Goal: Task Accomplishment & Management: Manage account settings

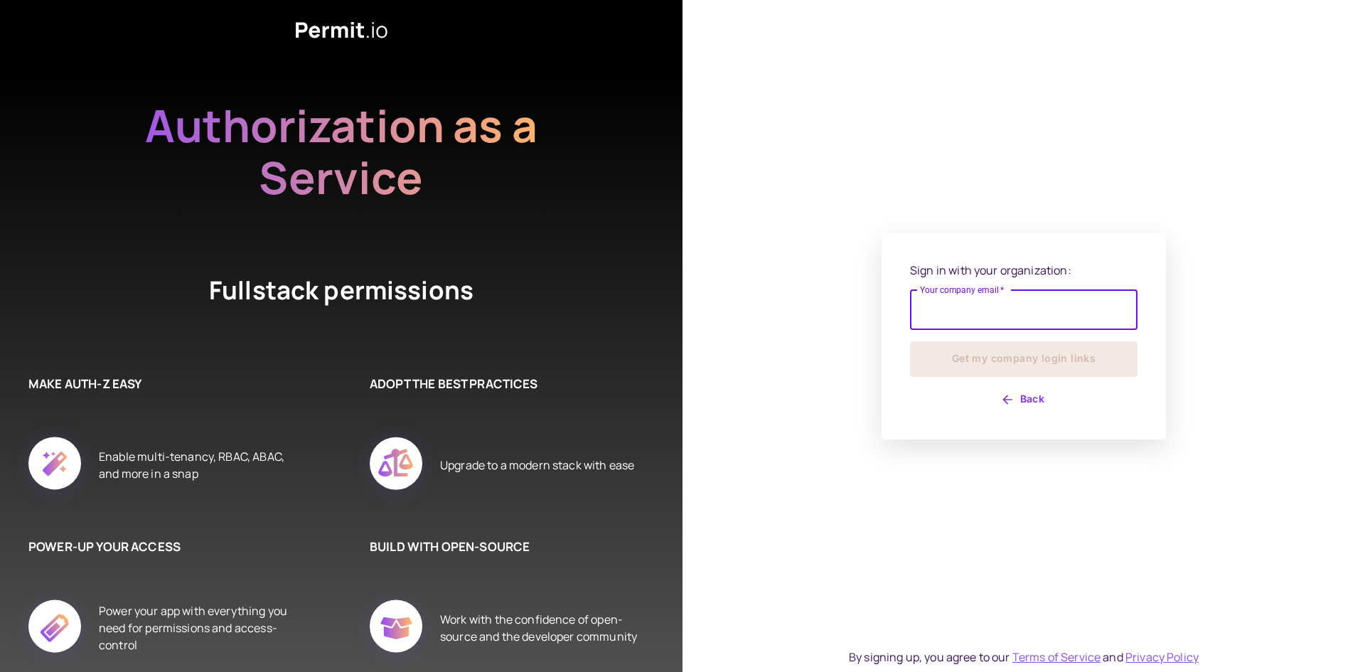
type input "**********"
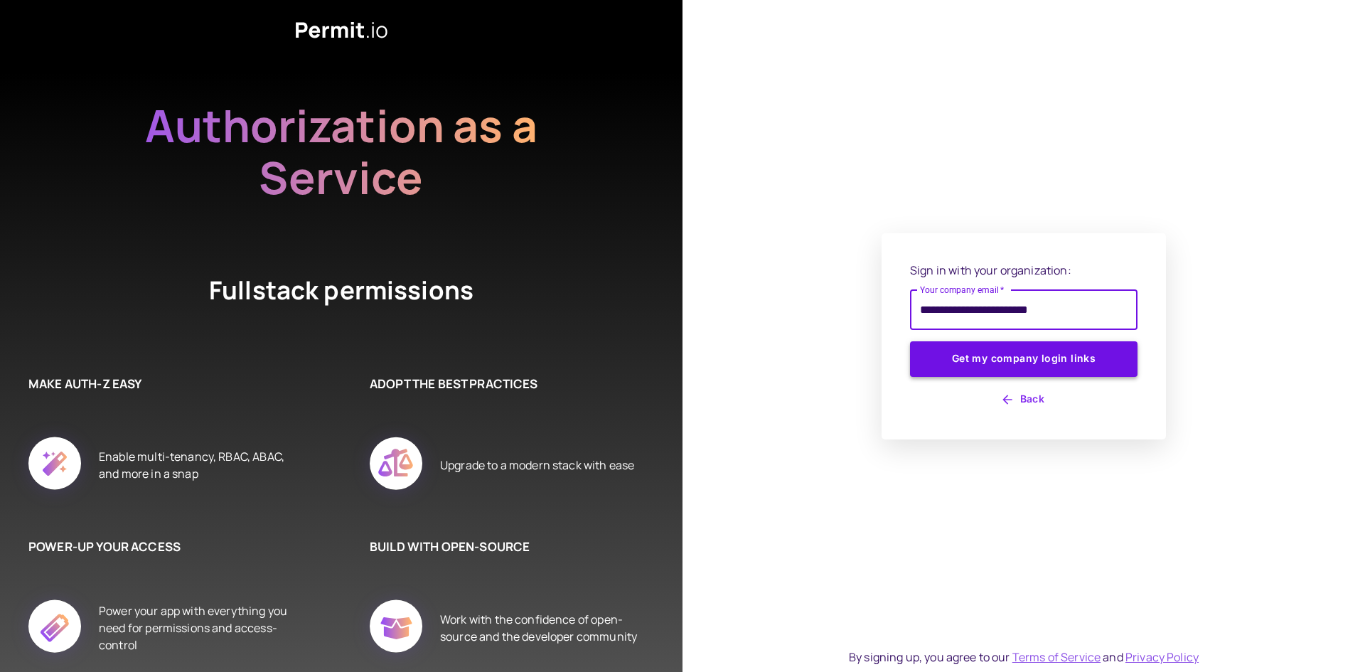
click at [1035, 345] on button "Get my company login links" at bounding box center [1023, 359] width 227 height 36
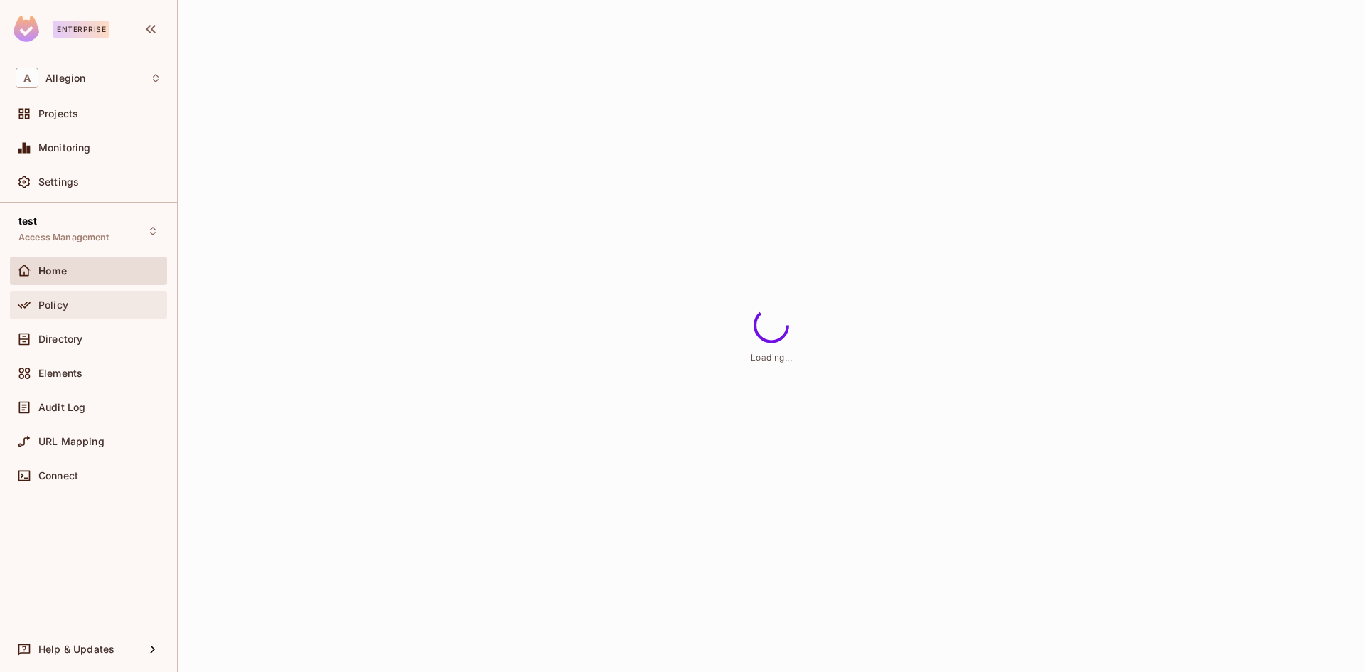
click at [61, 301] on span "Policy" at bounding box center [53, 304] width 30 height 11
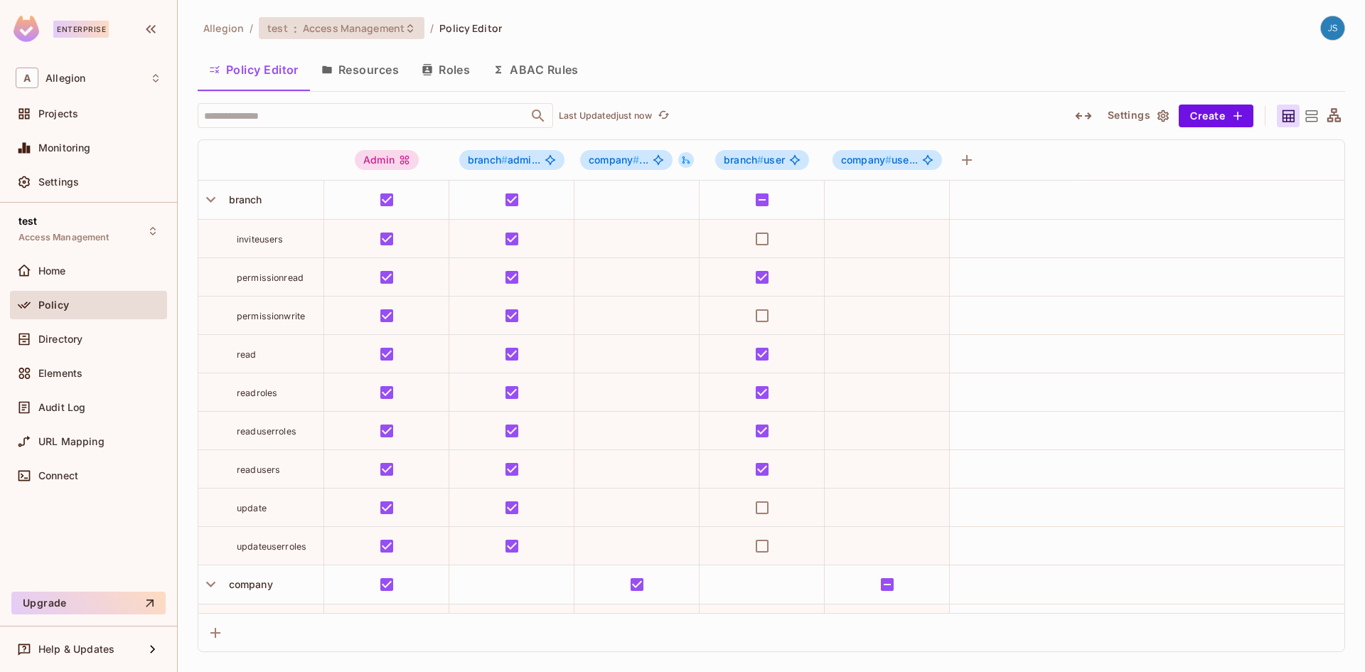
click at [334, 24] on span "Access Management" at bounding box center [354, 28] width 102 height 14
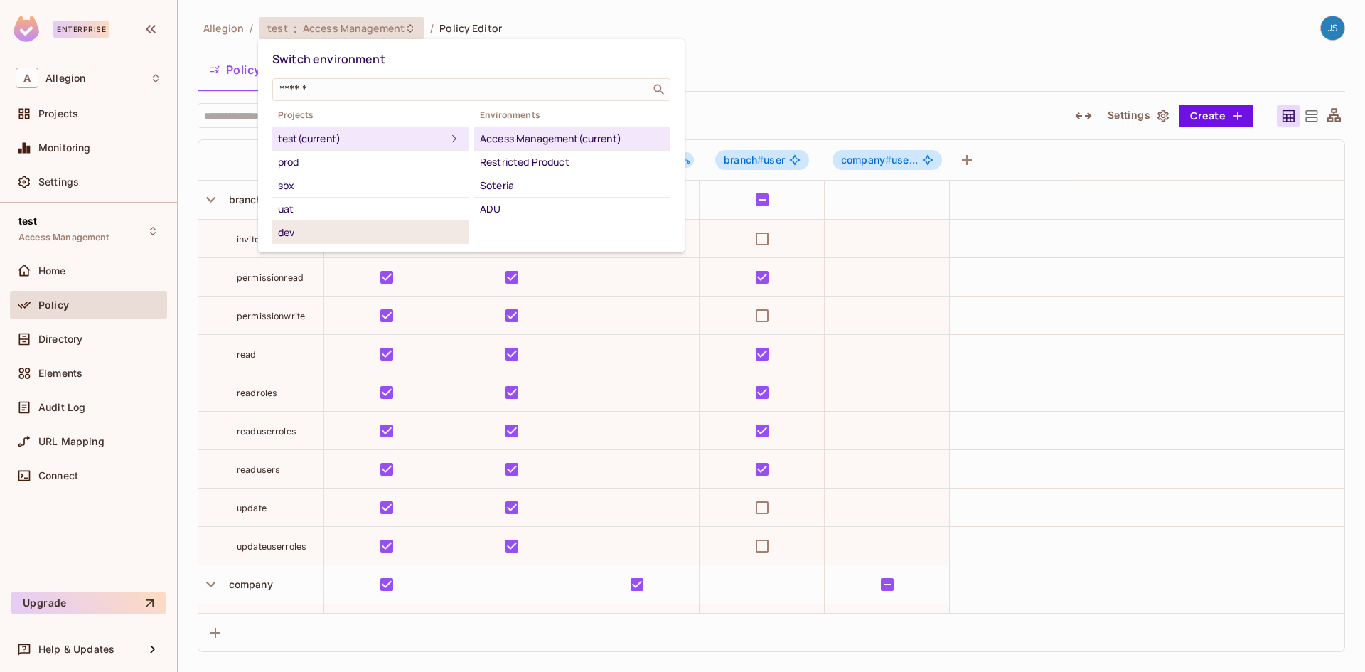
click at [326, 229] on div "dev" at bounding box center [370, 232] width 185 height 17
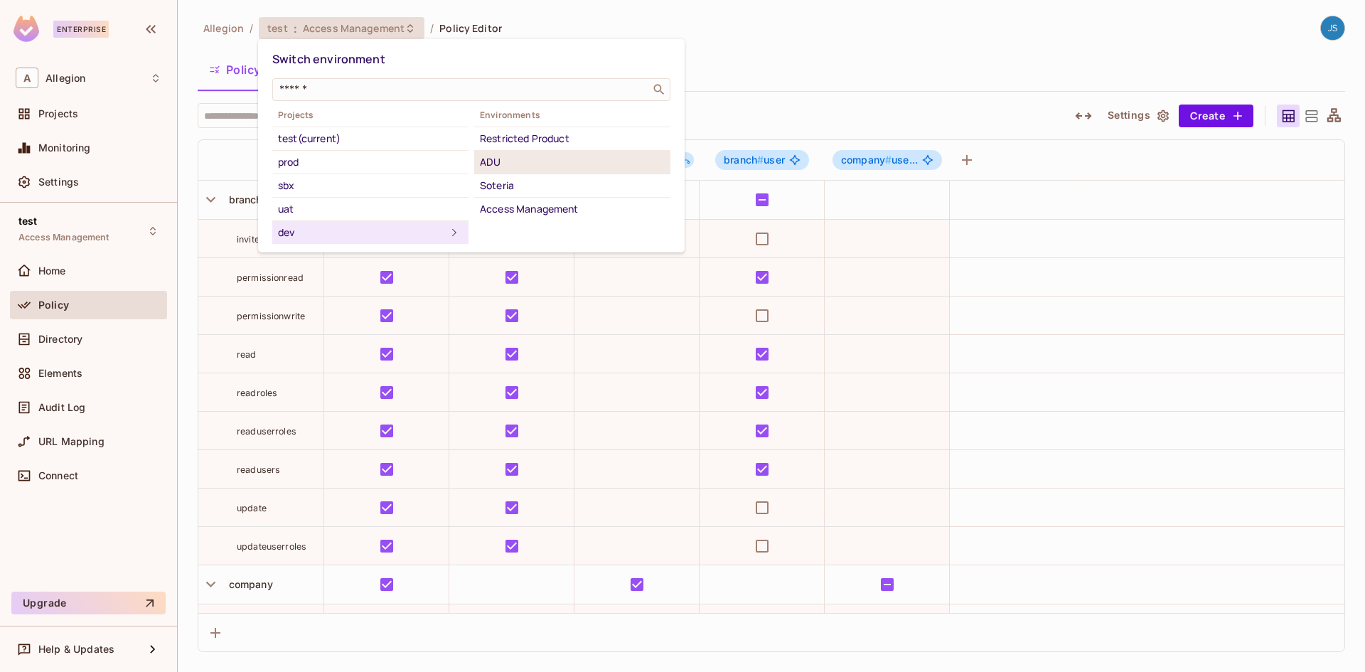
click at [525, 171] on li "ADU" at bounding box center [572, 162] width 196 height 23
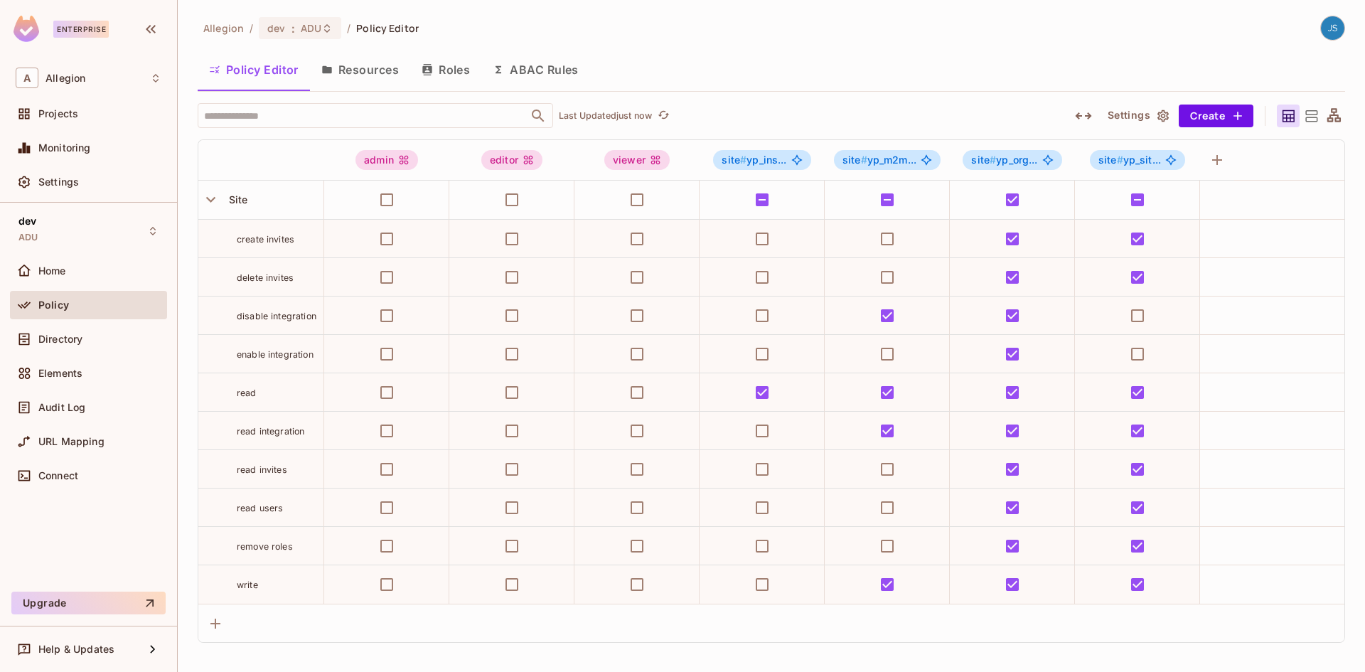
click at [440, 64] on button "Roles" at bounding box center [445, 70] width 71 height 36
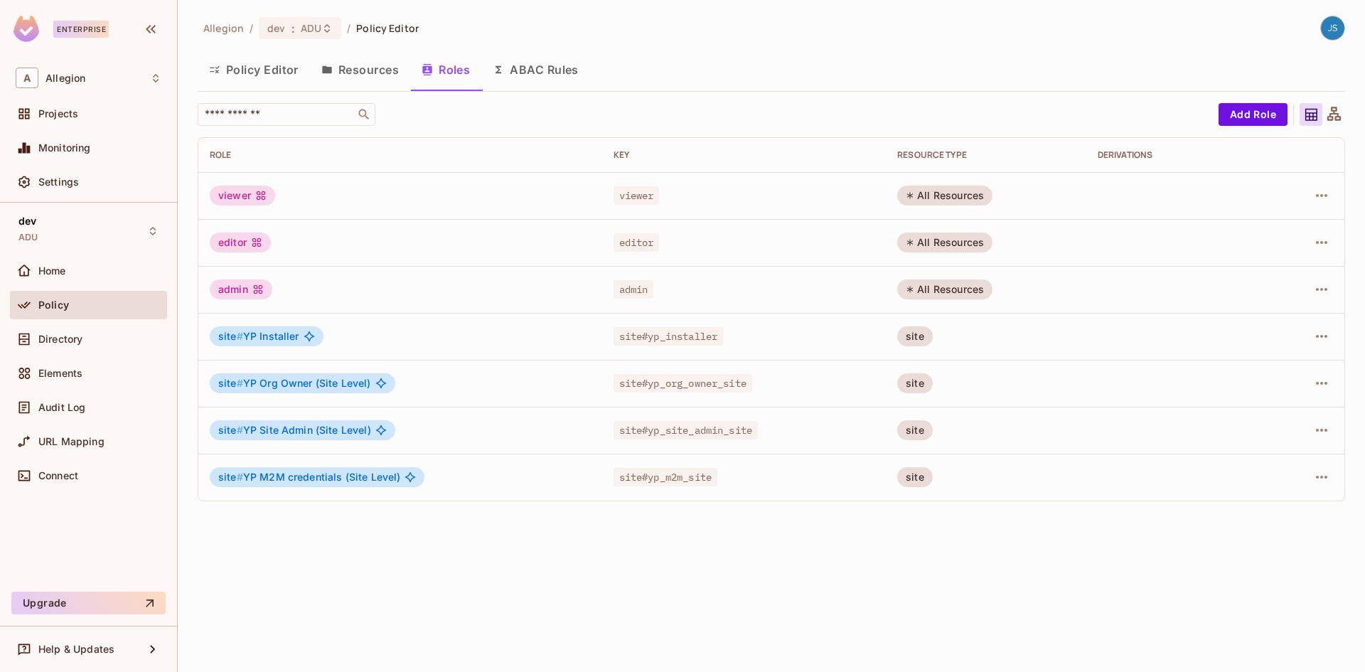
click at [355, 68] on button "Resources" at bounding box center [360, 70] width 100 height 36
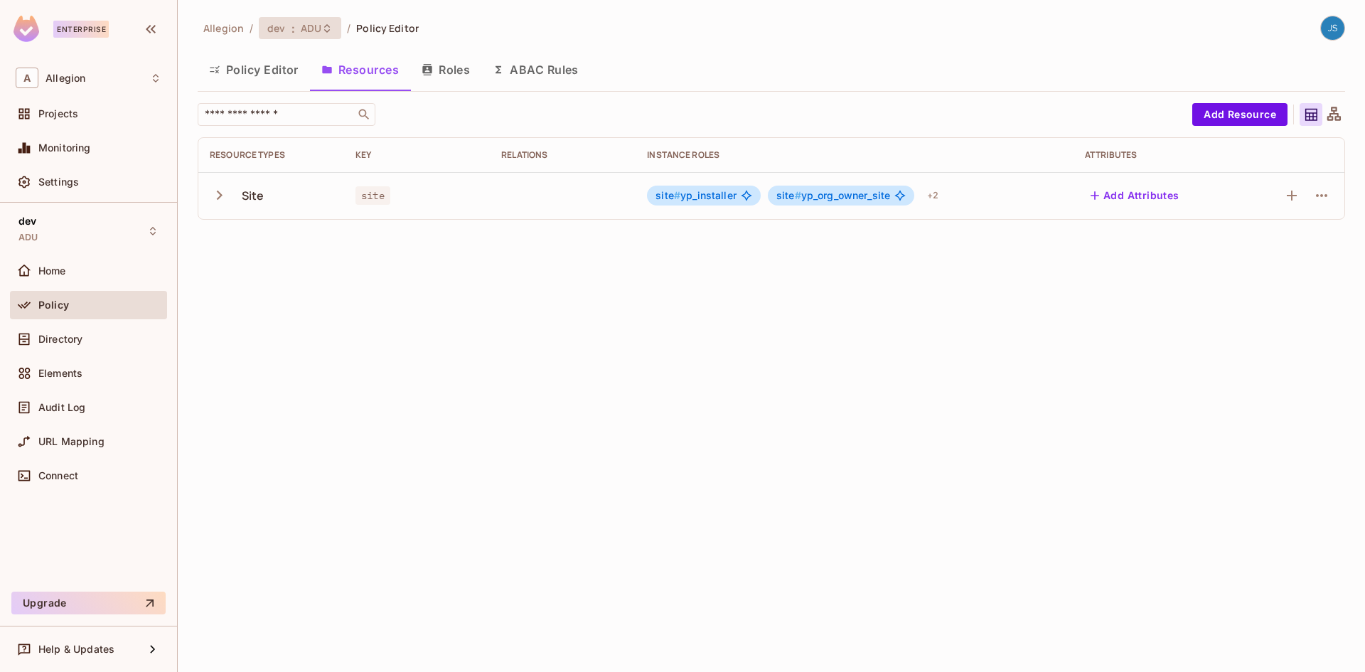
click at [329, 21] on div "dev : ADU" at bounding box center [300, 28] width 82 height 22
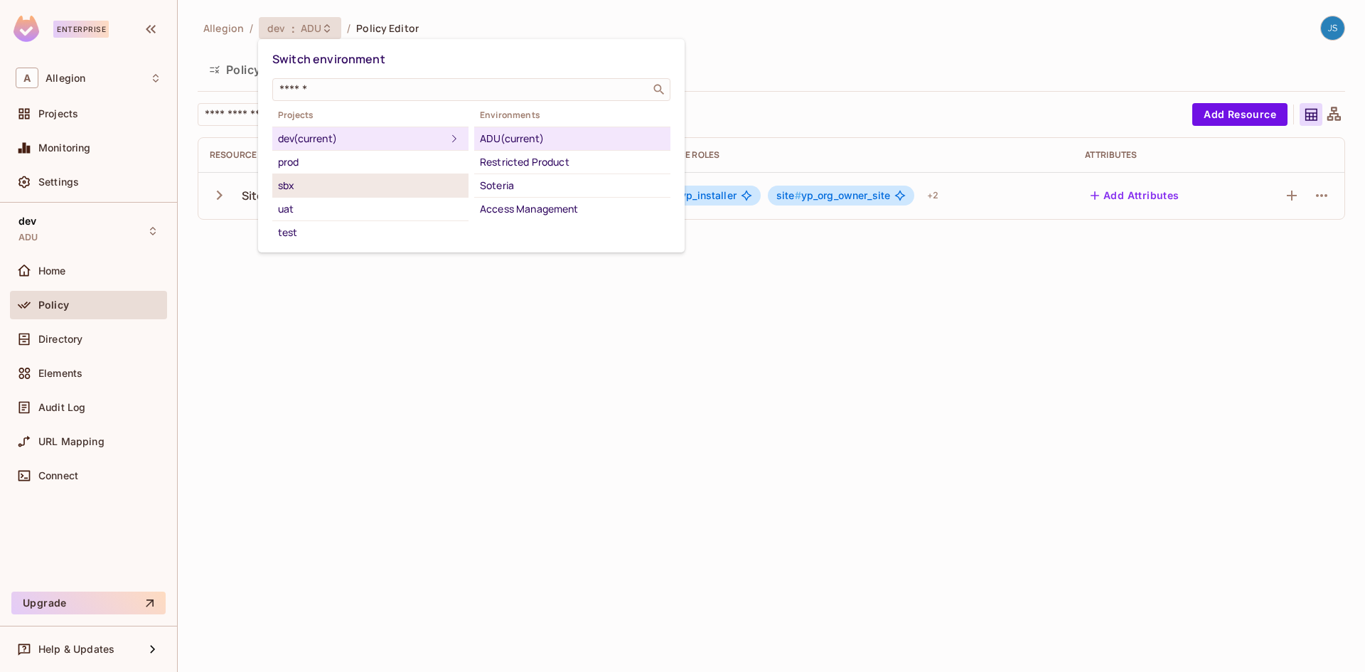
click at [321, 186] on div "sbx" at bounding box center [370, 185] width 185 height 17
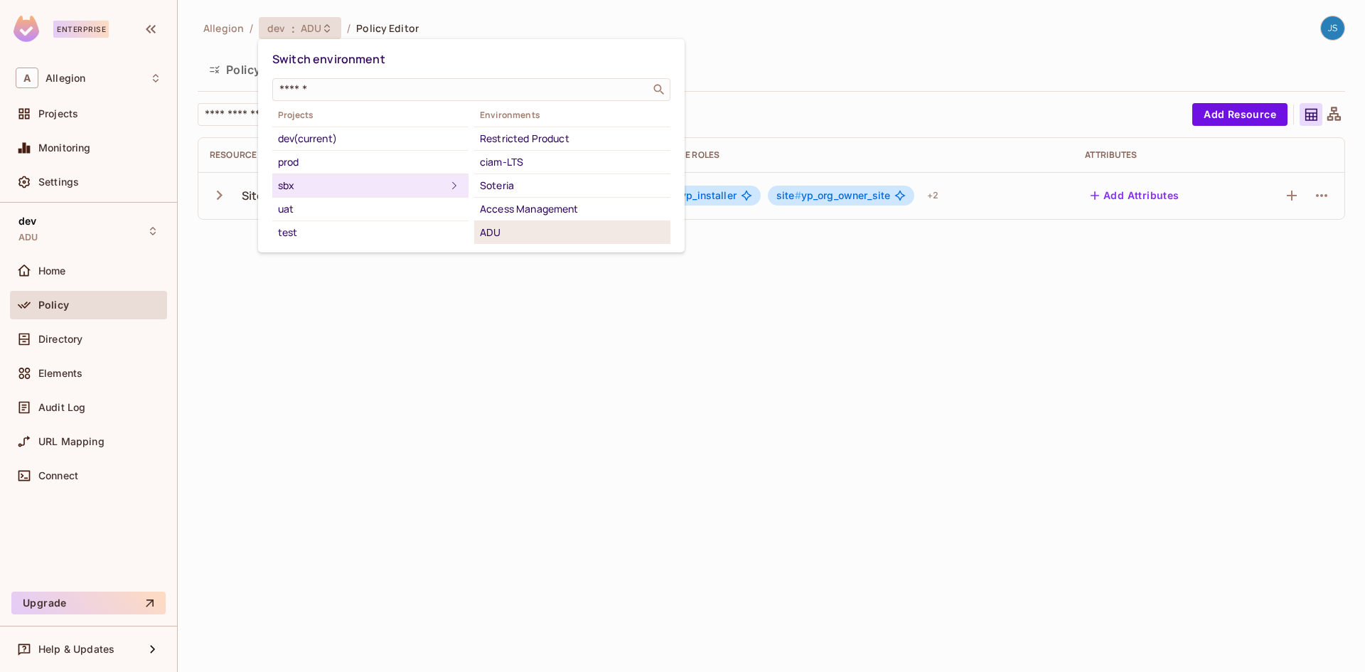
click at [531, 230] on div "ADU" at bounding box center [572, 232] width 185 height 17
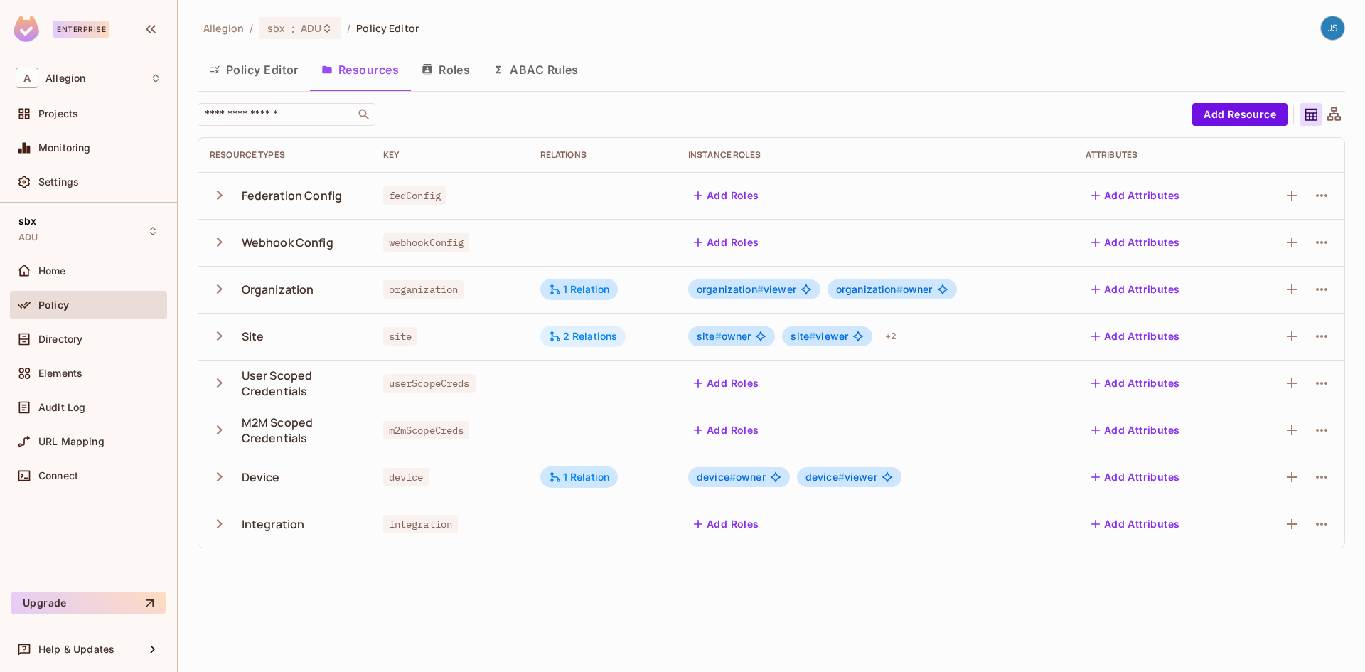
click at [592, 336] on div "2 Relations" at bounding box center [583, 336] width 69 height 13
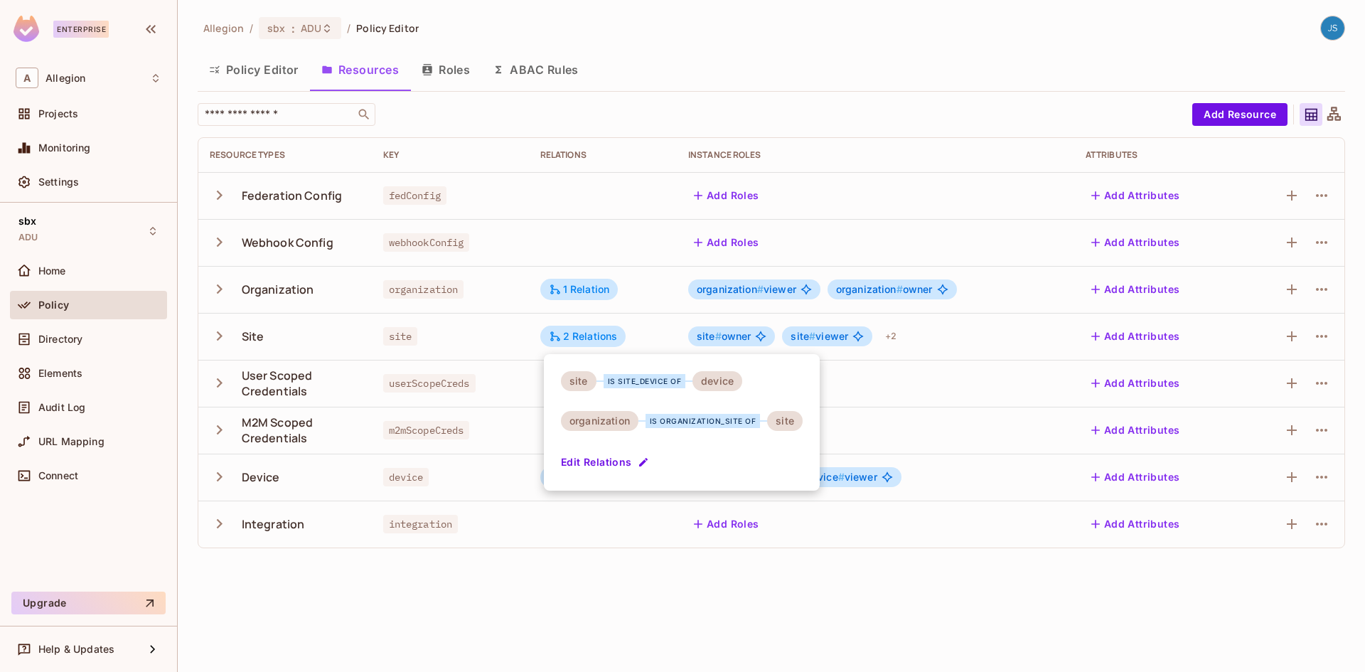
click at [499, 344] on div at bounding box center [682, 336] width 1365 height 672
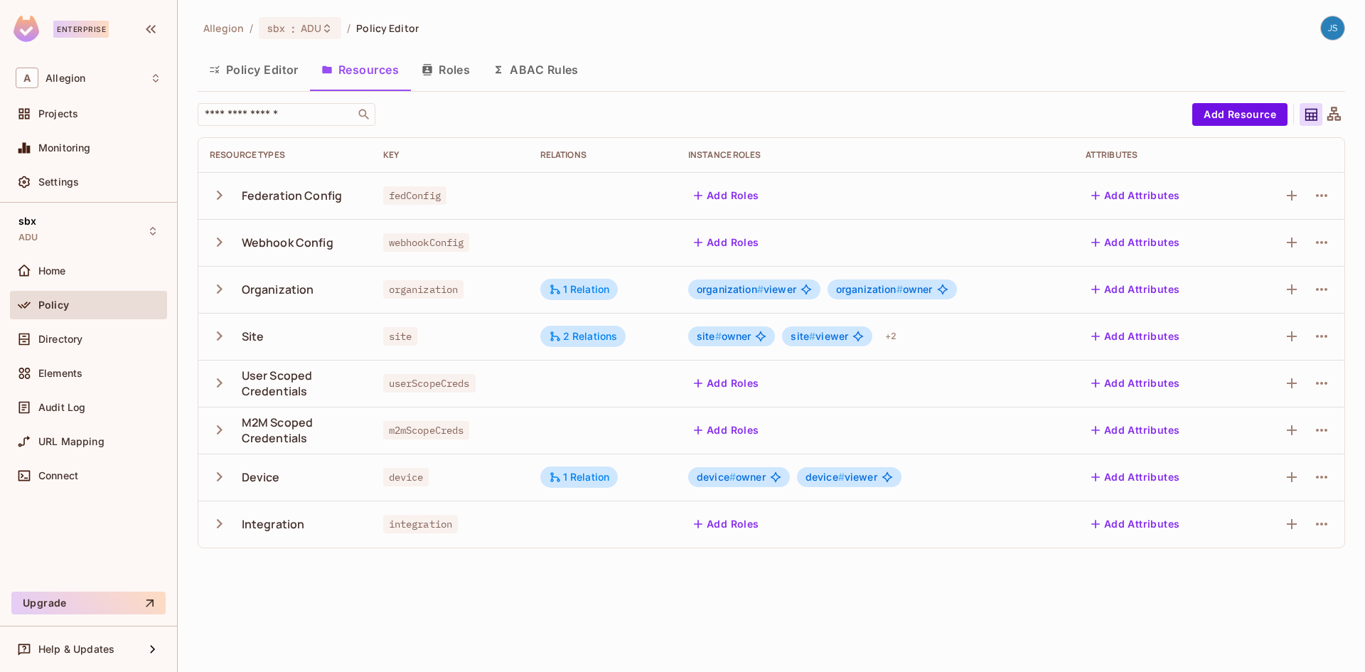
click at [448, 68] on button "Roles" at bounding box center [445, 70] width 71 height 36
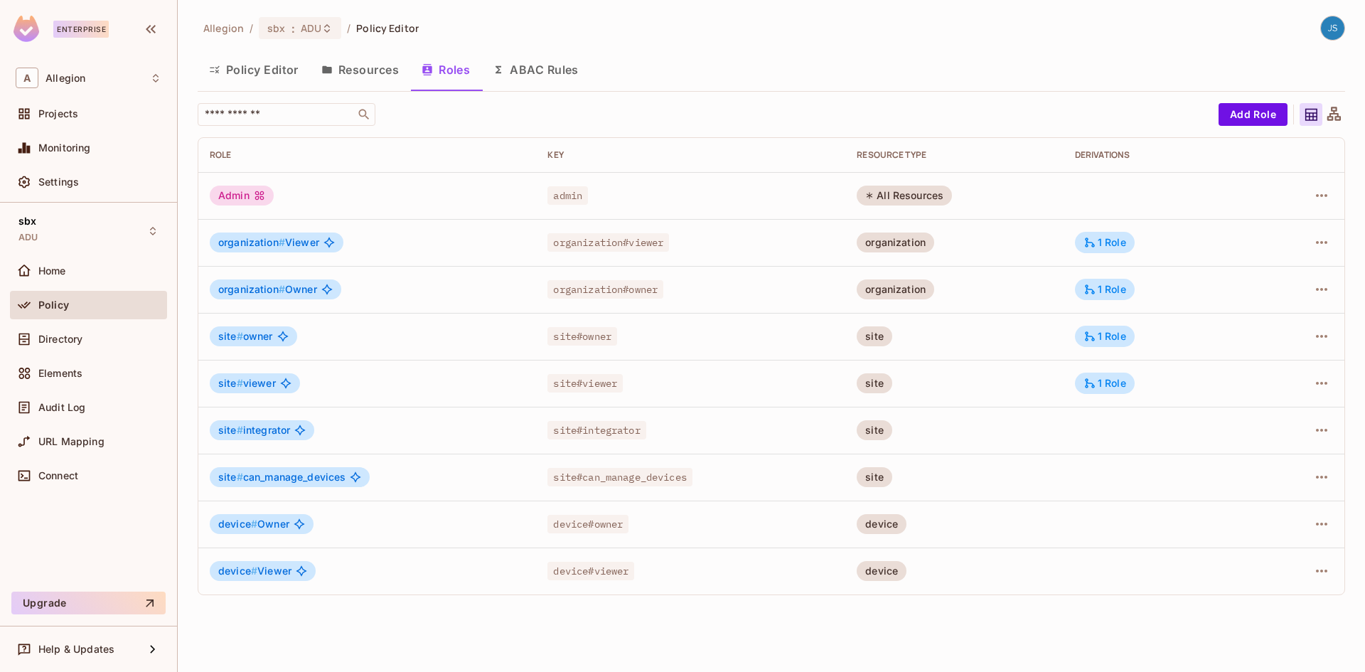
click at [230, 73] on button "Policy Editor" at bounding box center [254, 70] width 112 height 36
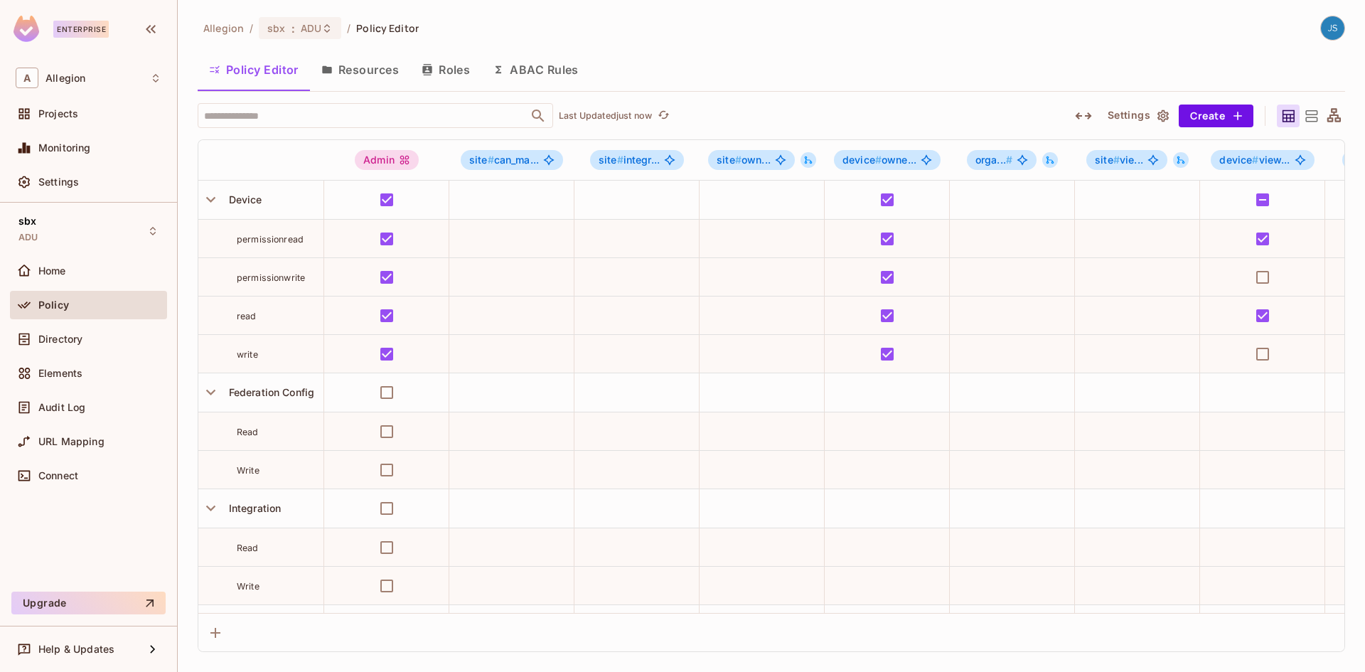
click at [428, 75] on button "Roles" at bounding box center [445, 70] width 71 height 36
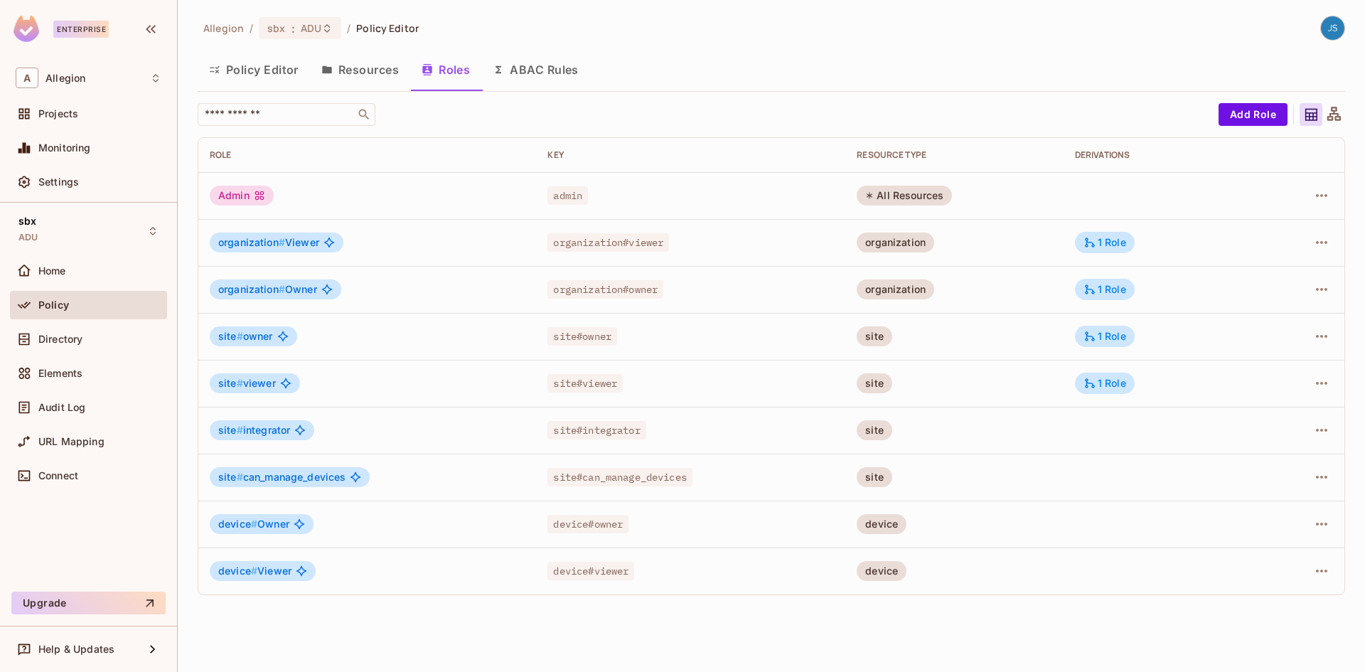
click at [397, 72] on button "Resources" at bounding box center [360, 70] width 100 height 36
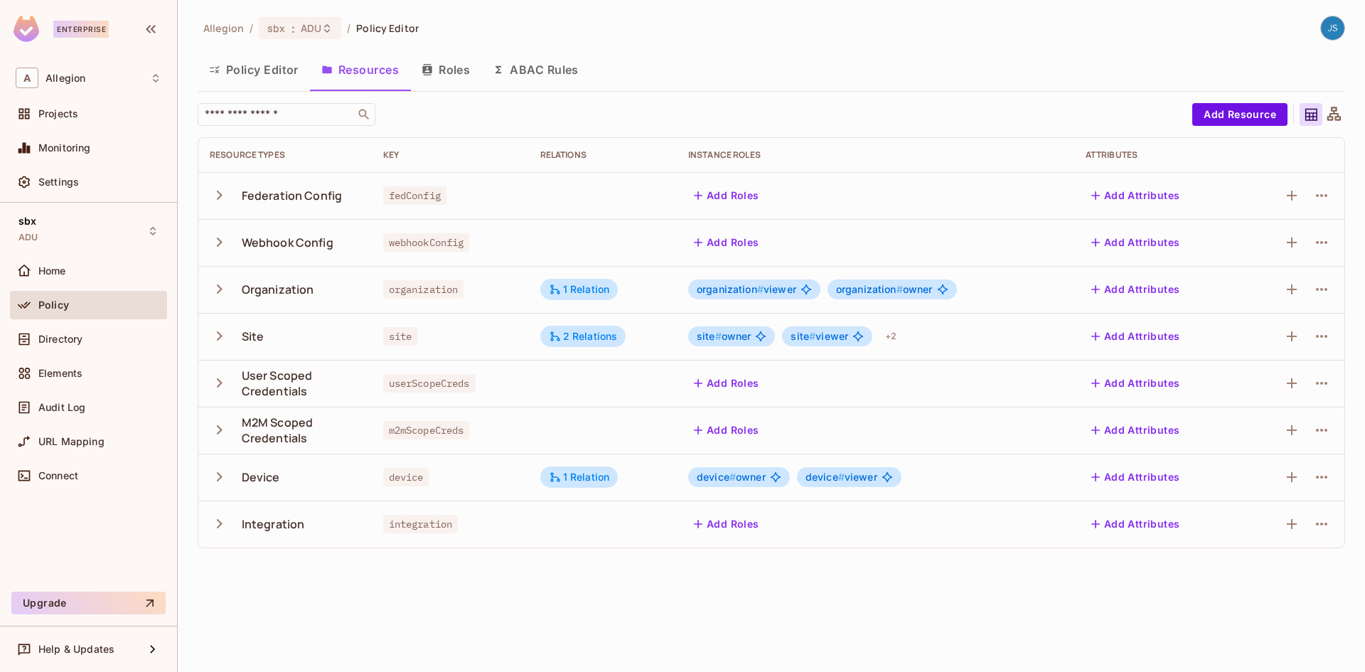
click at [304, 68] on button "Policy Editor" at bounding box center [254, 70] width 112 height 36
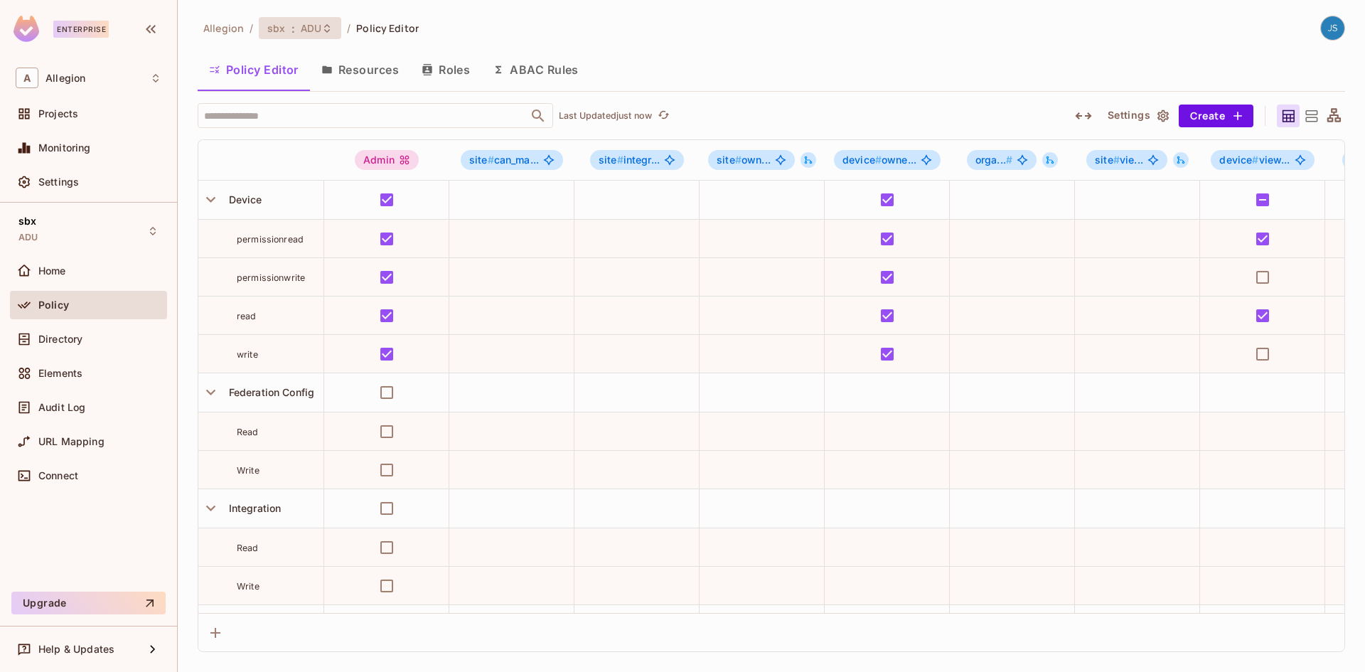
click at [291, 33] on span ":" at bounding box center [293, 28] width 5 height 11
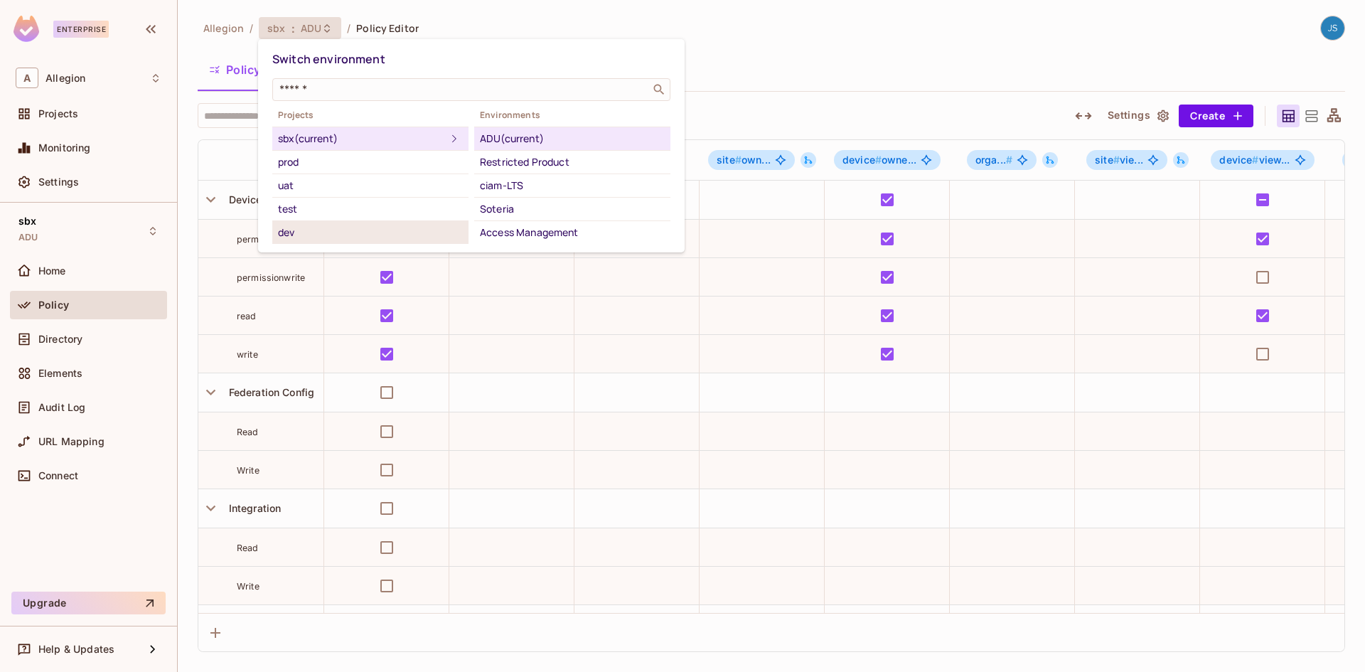
click at [365, 228] on div "dev" at bounding box center [370, 232] width 185 height 17
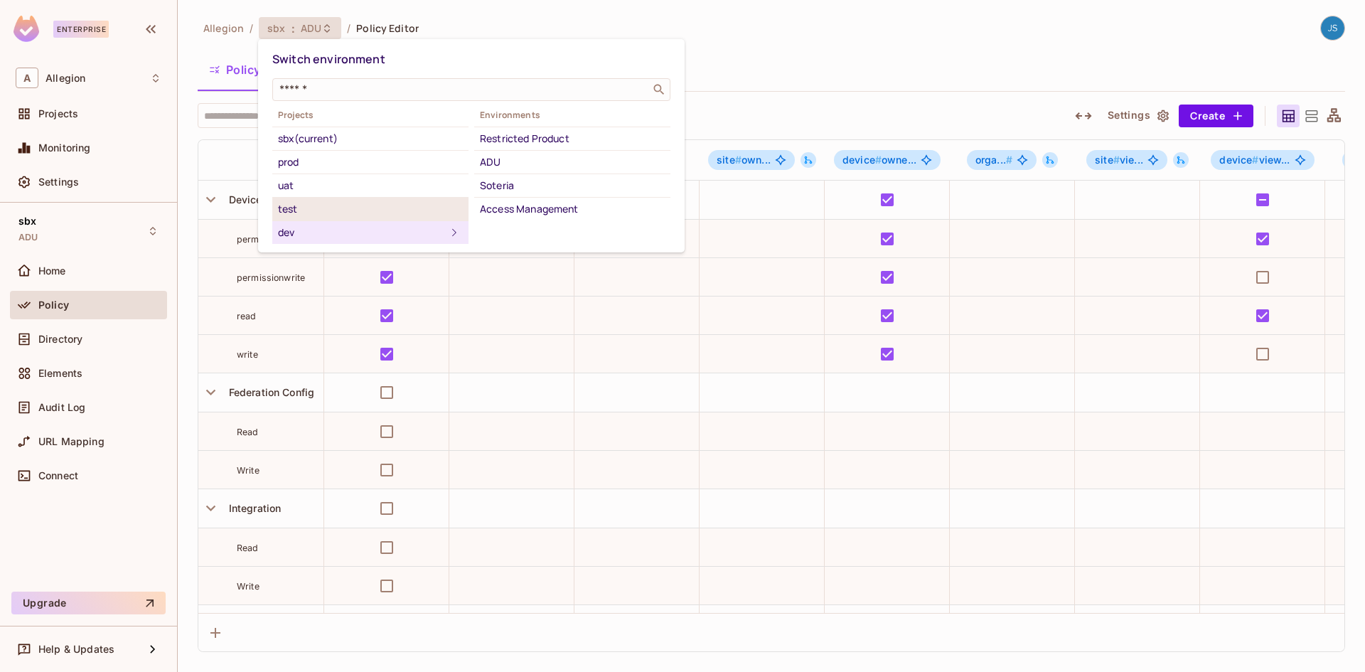
click at [341, 203] on div "test" at bounding box center [370, 208] width 185 height 17
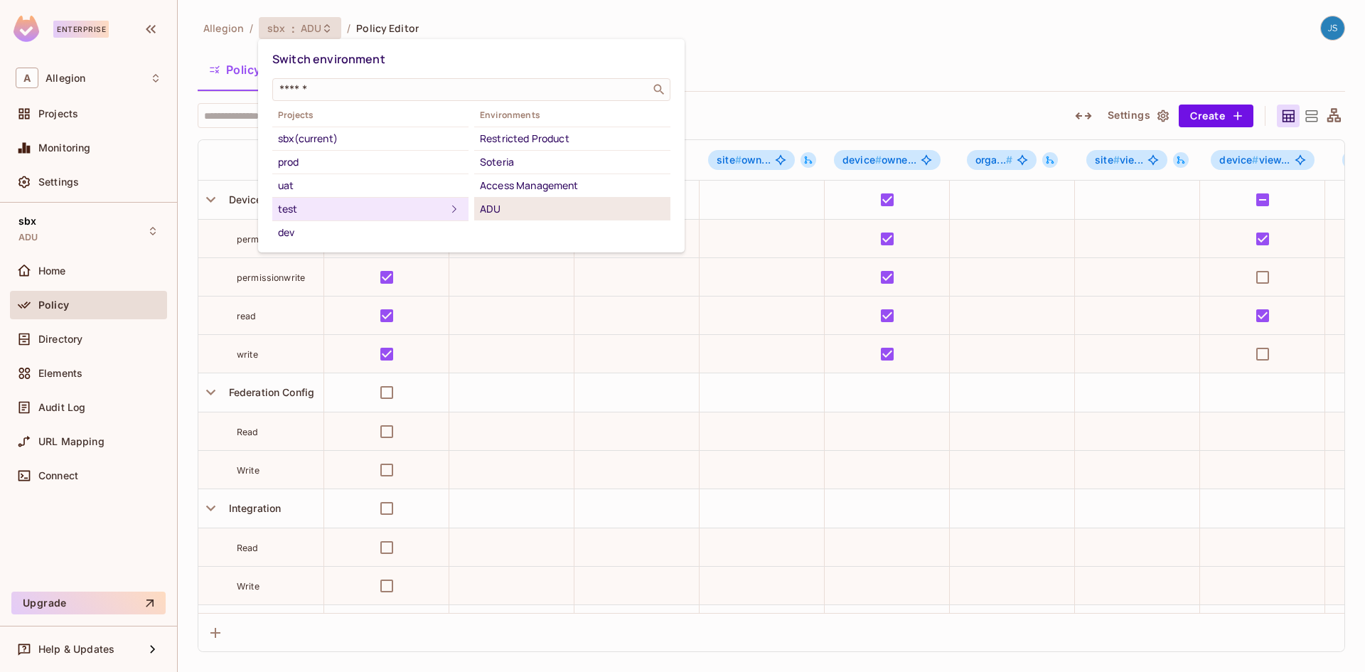
click at [513, 204] on div "ADU" at bounding box center [572, 208] width 185 height 17
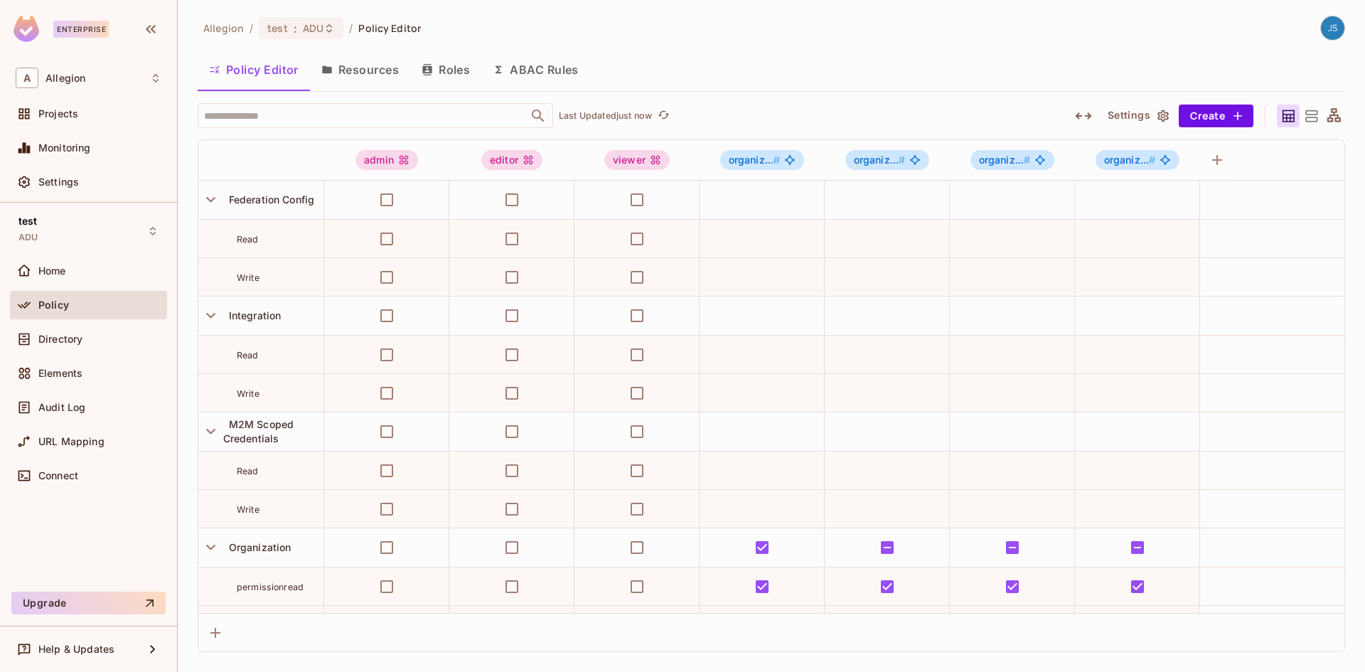
click at [365, 73] on button "Resources" at bounding box center [360, 70] width 100 height 36
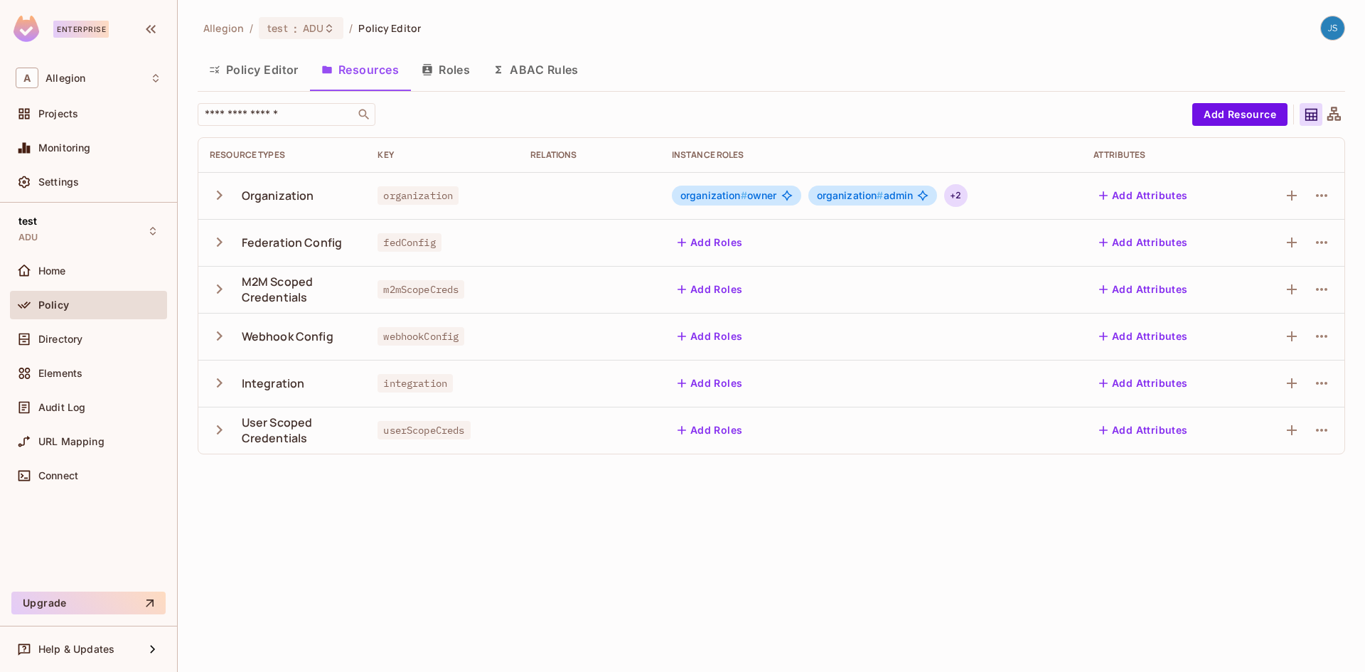
click at [961, 188] on div "+ 2" at bounding box center [955, 195] width 23 height 23
click at [1002, 188] on div at bounding box center [682, 336] width 1365 height 672
click at [1322, 196] on icon "button" at bounding box center [1321, 195] width 11 height 3
click at [1275, 286] on div "Delete Resource" at bounding box center [1265, 283] width 79 height 14
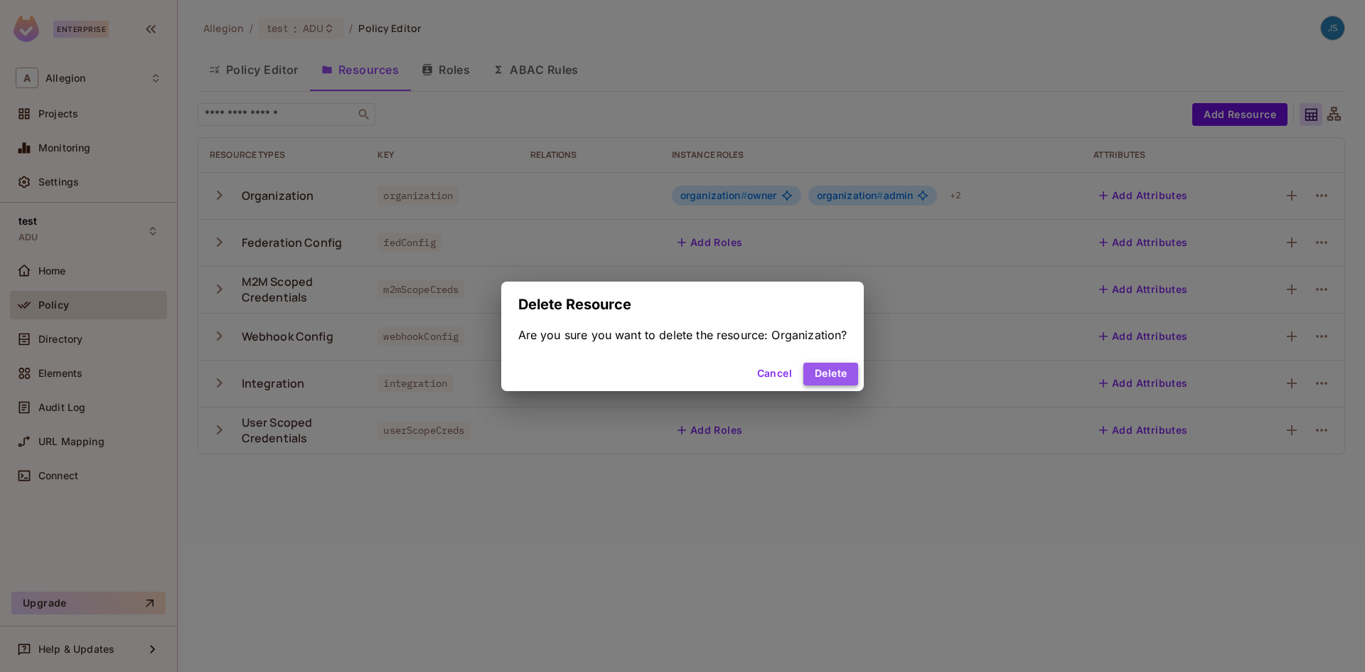
click at [845, 374] on button "Delete" at bounding box center [830, 374] width 55 height 23
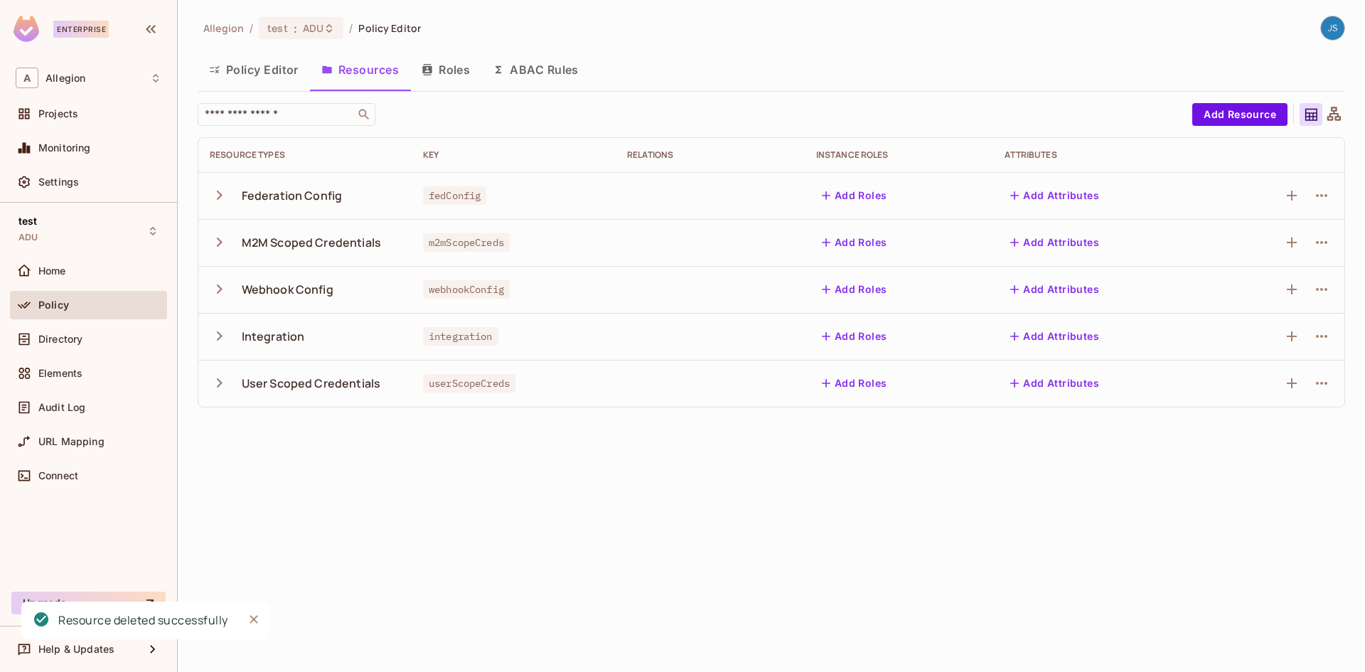
click at [465, 65] on button "Roles" at bounding box center [445, 70] width 71 height 36
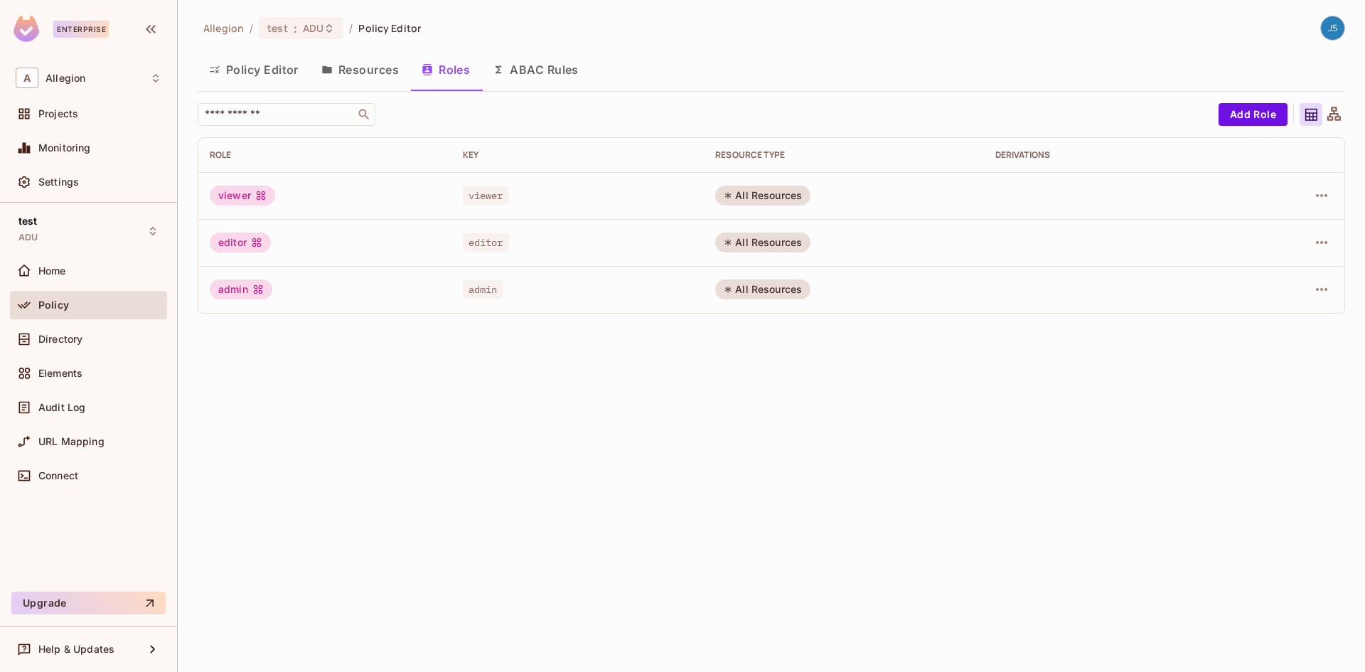
click at [395, 73] on button "Resources" at bounding box center [360, 70] width 100 height 36
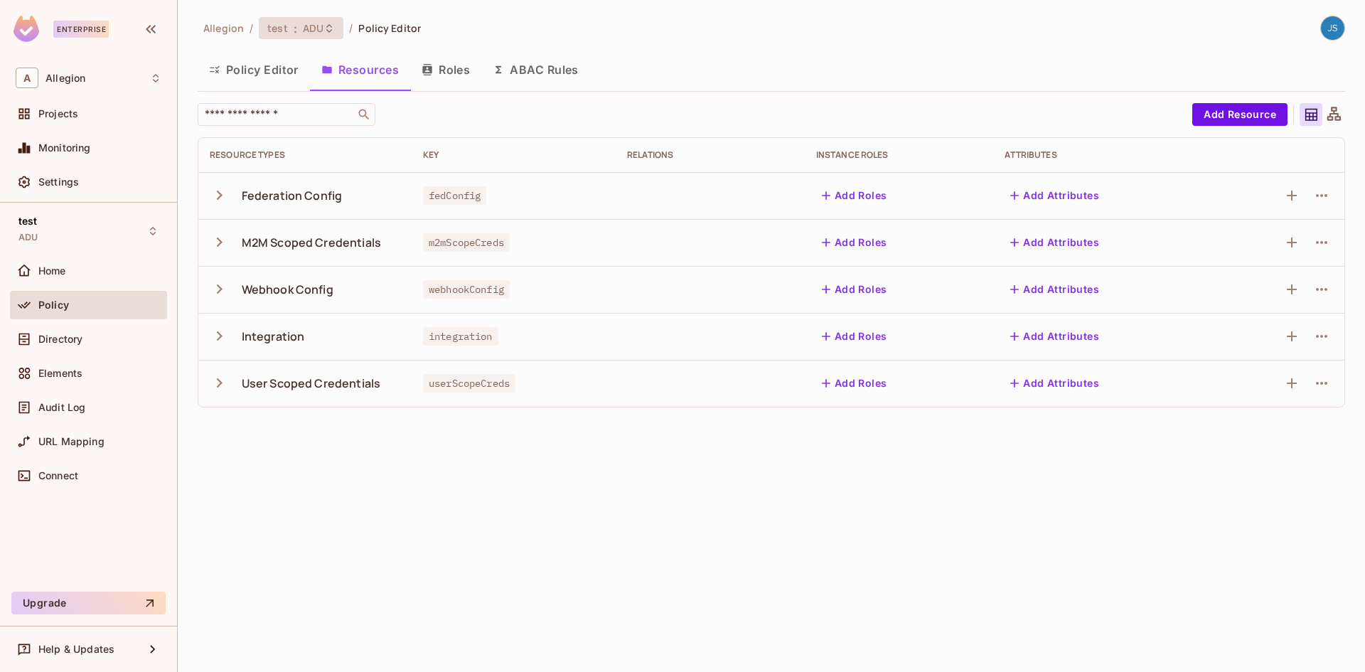
click at [314, 25] on span "ADU" at bounding box center [313, 28] width 21 height 14
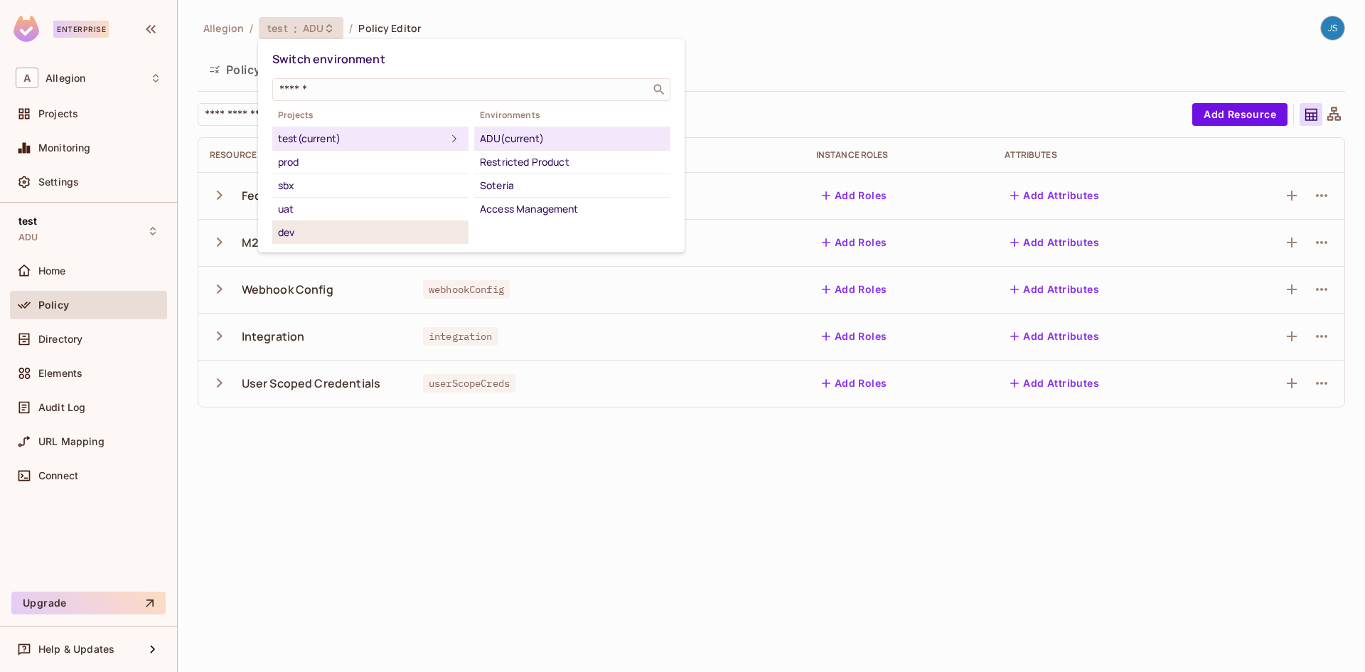
click at [366, 225] on div "dev" at bounding box center [370, 232] width 185 height 17
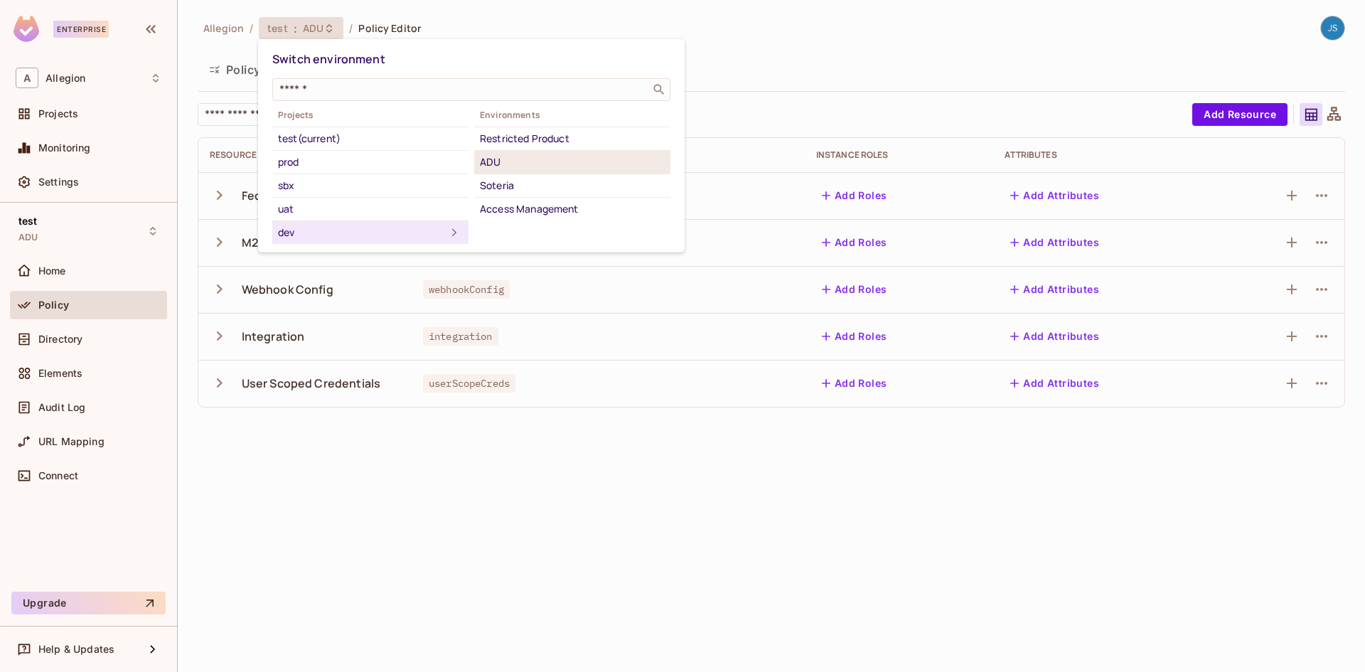
click at [543, 169] on div "ADU" at bounding box center [572, 162] width 185 height 17
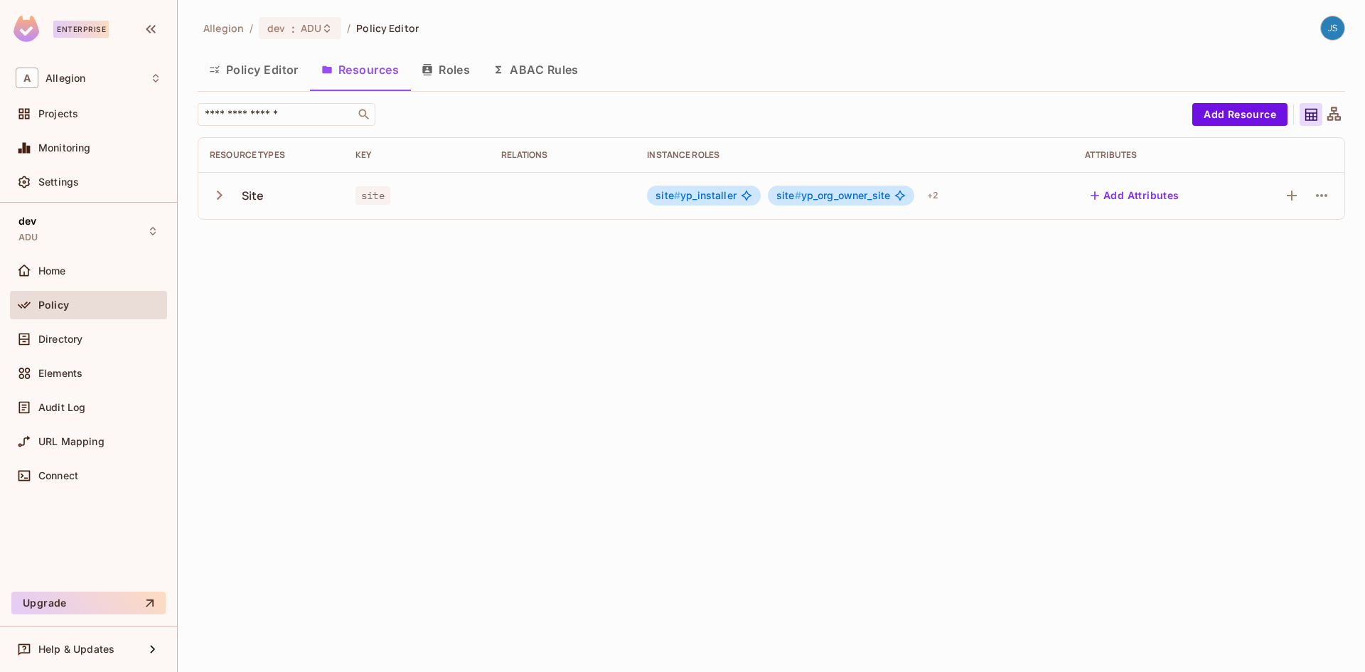
click at [1334, 32] on img at bounding box center [1332, 27] width 23 height 23
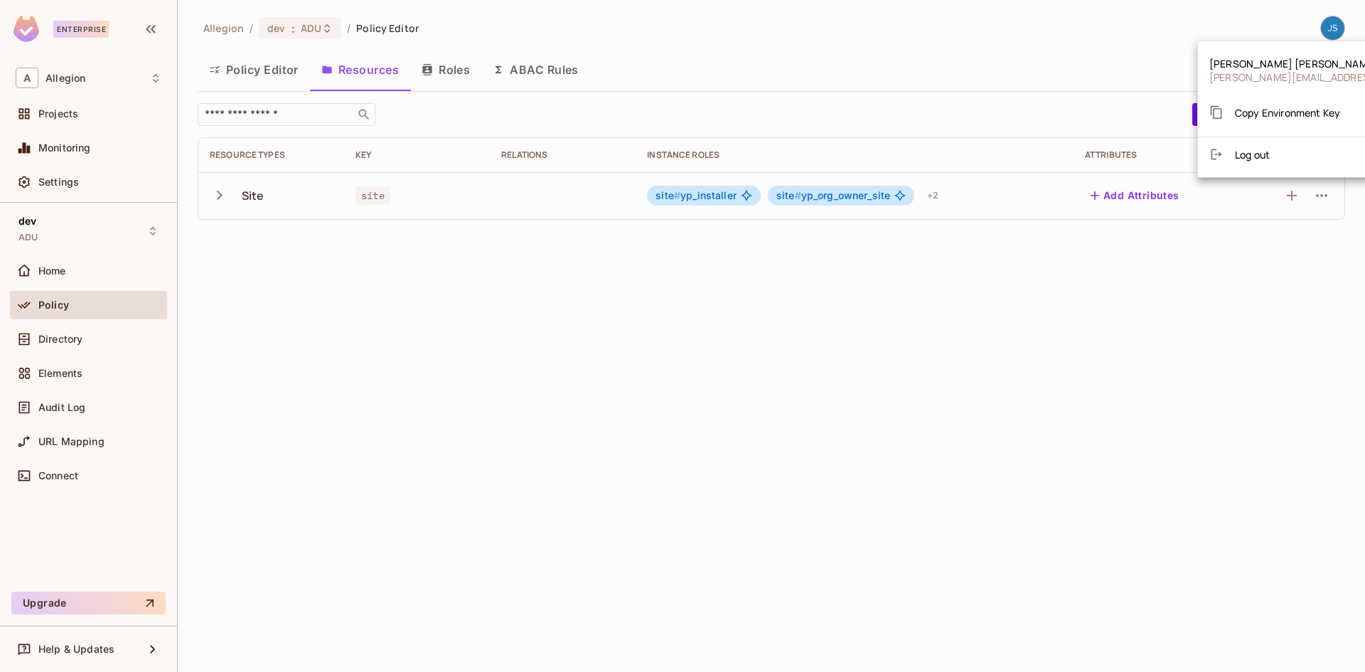
click at [1285, 111] on span "Copy Environment Key" at bounding box center [1287, 113] width 105 height 14
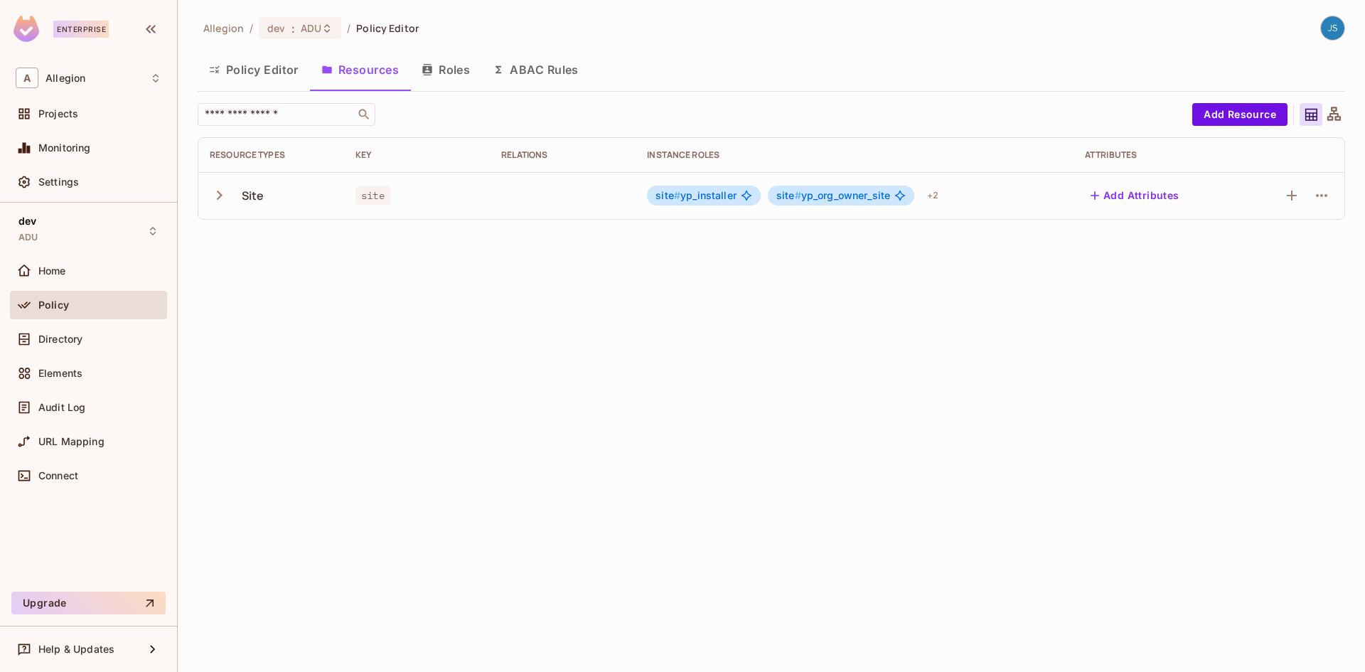
click at [557, 368] on div "Allegion / dev : ADU / Policy Editor Policy Editor Resources Roles ABAC Rules ​…" at bounding box center [771, 336] width 1187 height 672
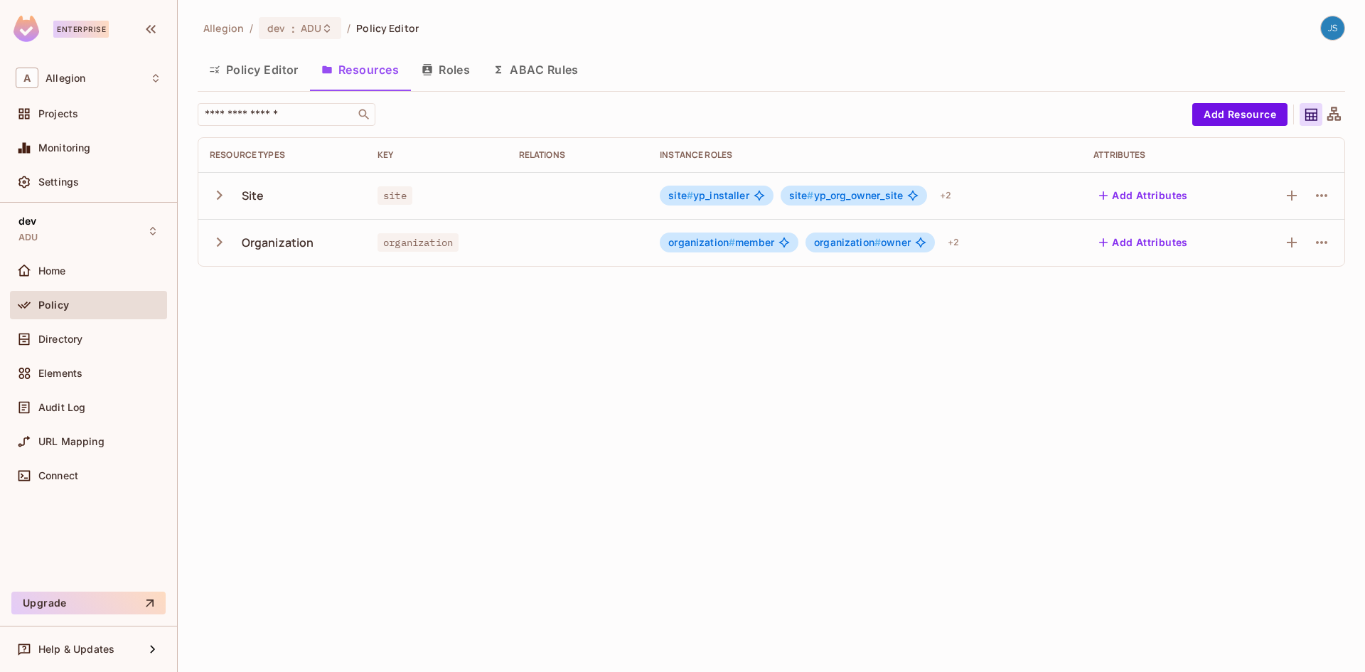
click at [213, 245] on icon "button" at bounding box center [219, 241] width 19 height 19
click at [966, 239] on div "+ 2" at bounding box center [959, 242] width 23 height 23
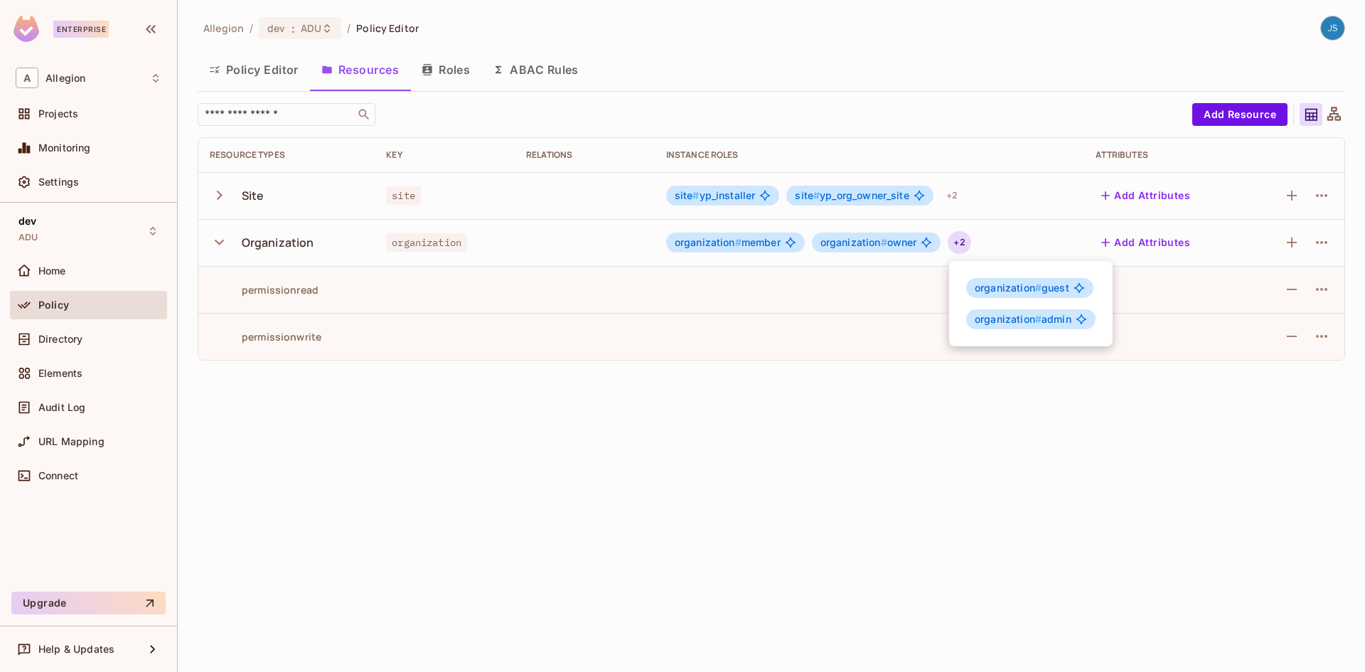
click at [874, 276] on div at bounding box center [682, 336] width 1365 height 672
click at [277, 73] on button "Policy Editor" at bounding box center [254, 70] width 112 height 36
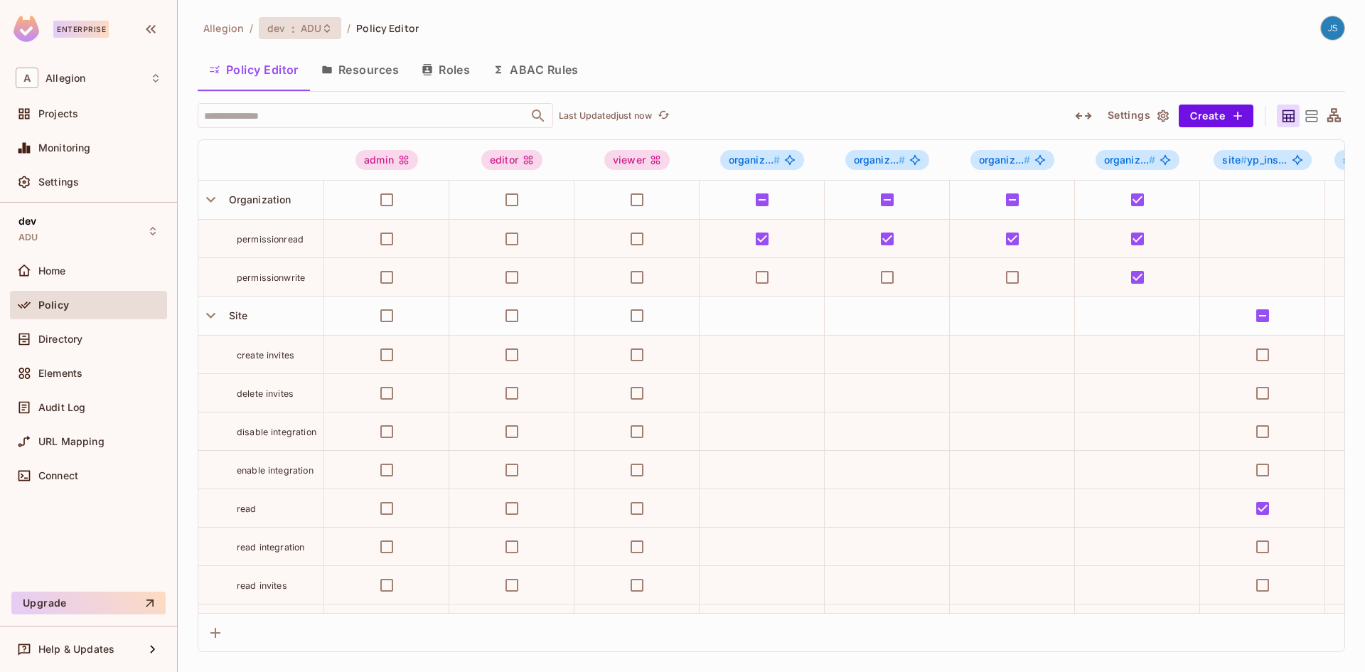
click at [325, 33] on icon at bounding box center [326, 28] width 11 height 11
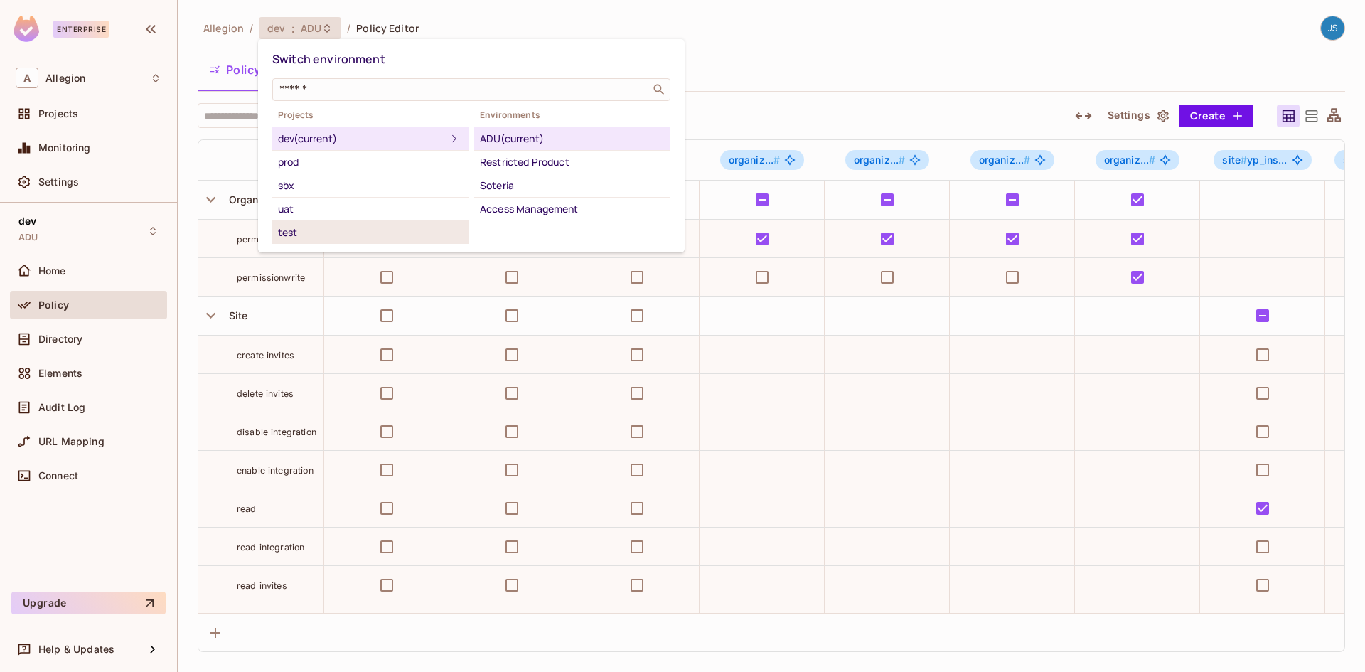
click at [311, 225] on div "test" at bounding box center [370, 232] width 185 height 17
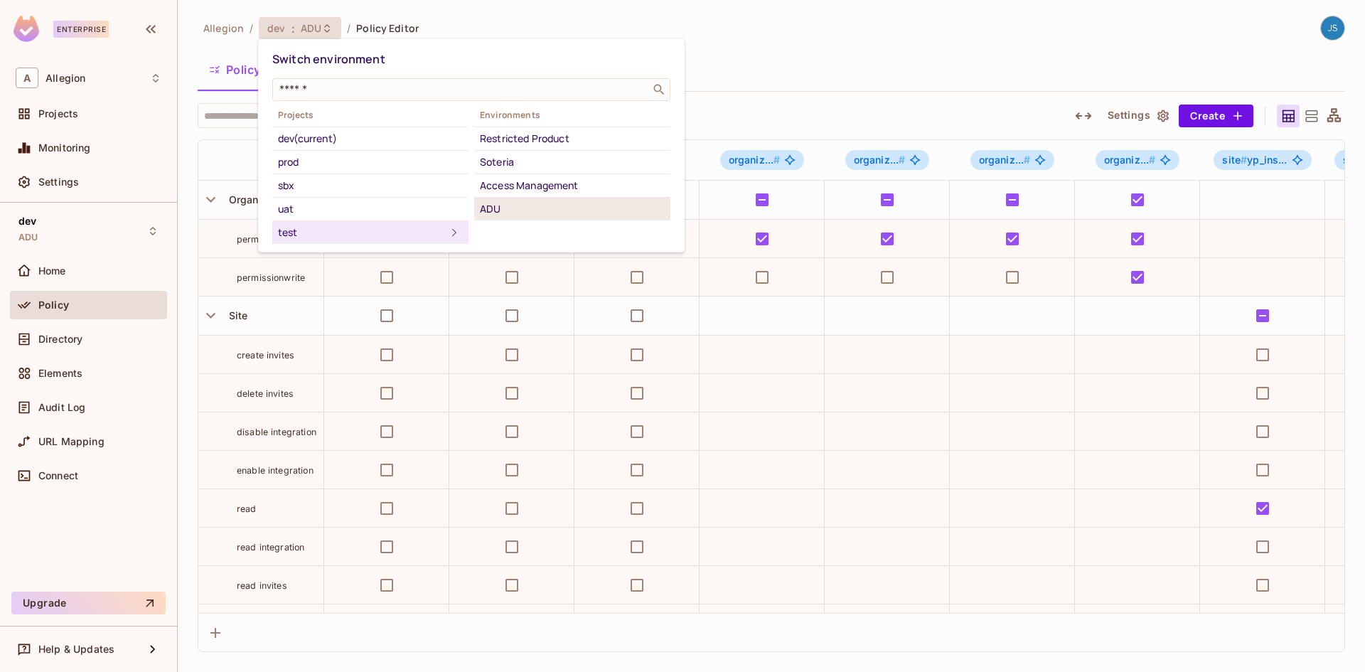
click at [541, 206] on div "ADU" at bounding box center [572, 208] width 185 height 17
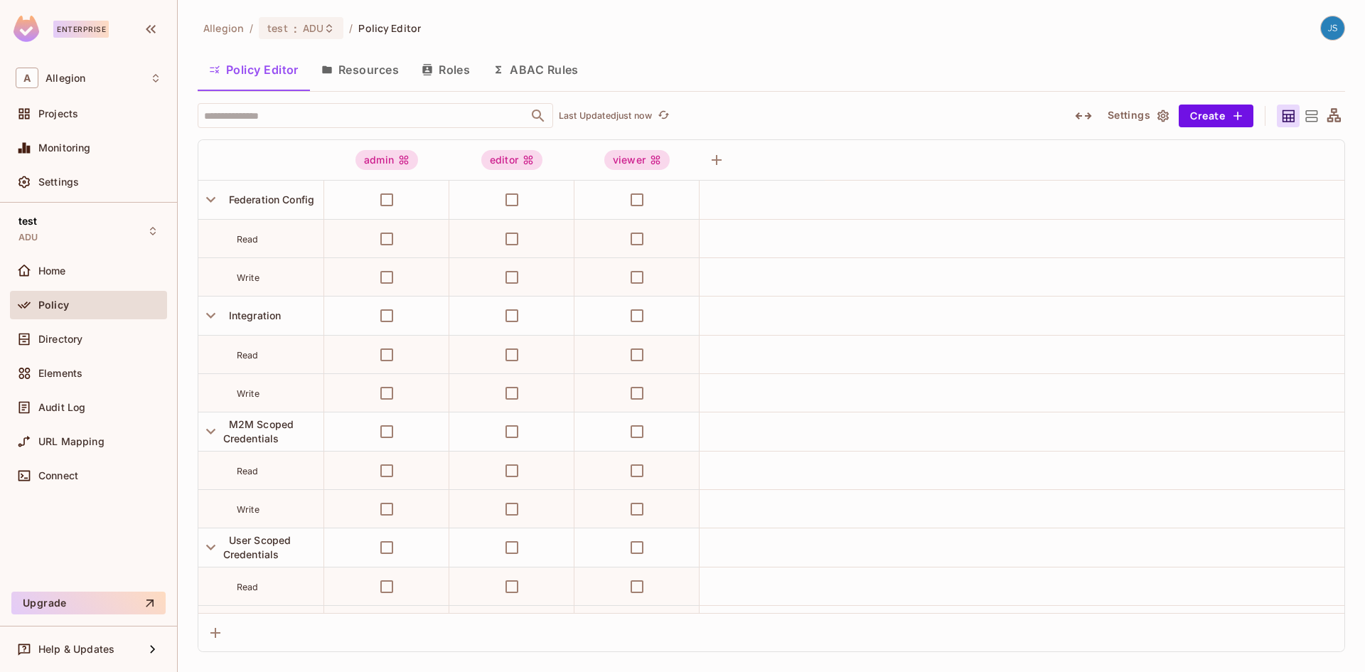
click at [1333, 32] on img at bounding box center [1332, 27] width 23 height 23
click at [1282, 116] on span "Copy Environment Key" at bounding box center [1287, 113] width 105 height 14
click at [341, 73] on button "Resources" at bounding box center [360, 70] width 100 height 36
